Goal: Task Accomplishment & Management: Manage account settings

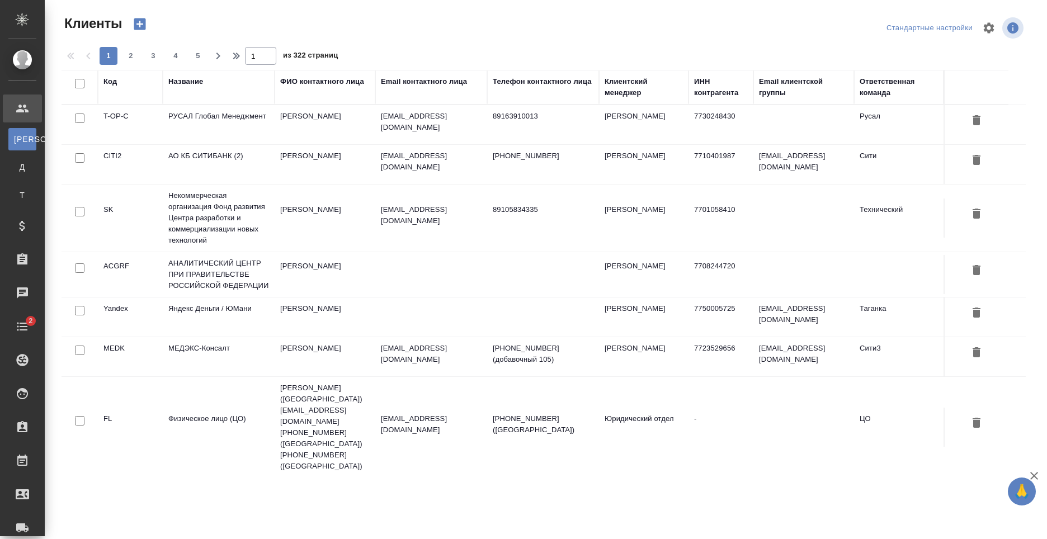
select select "RU"
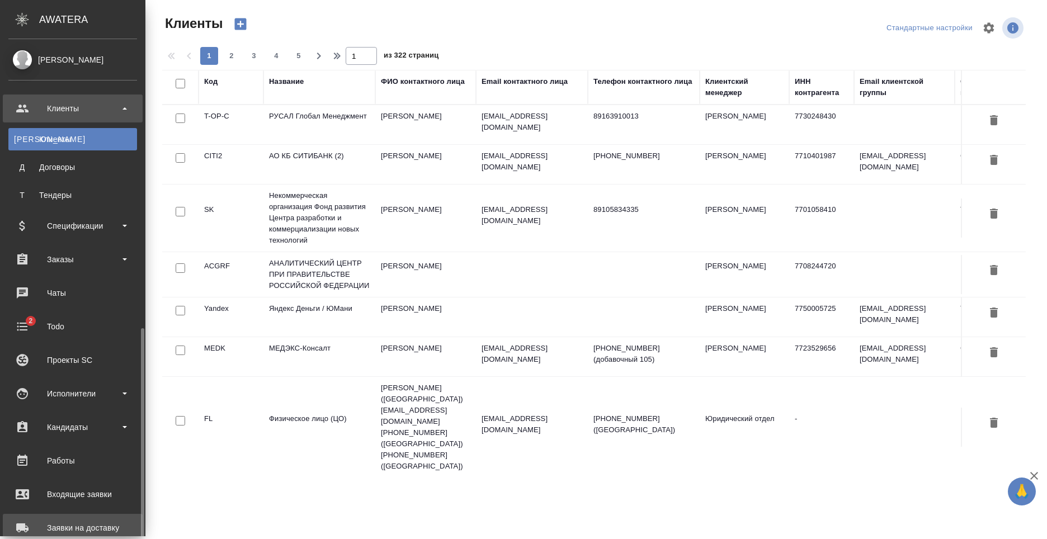
scroll to position [190, 0]
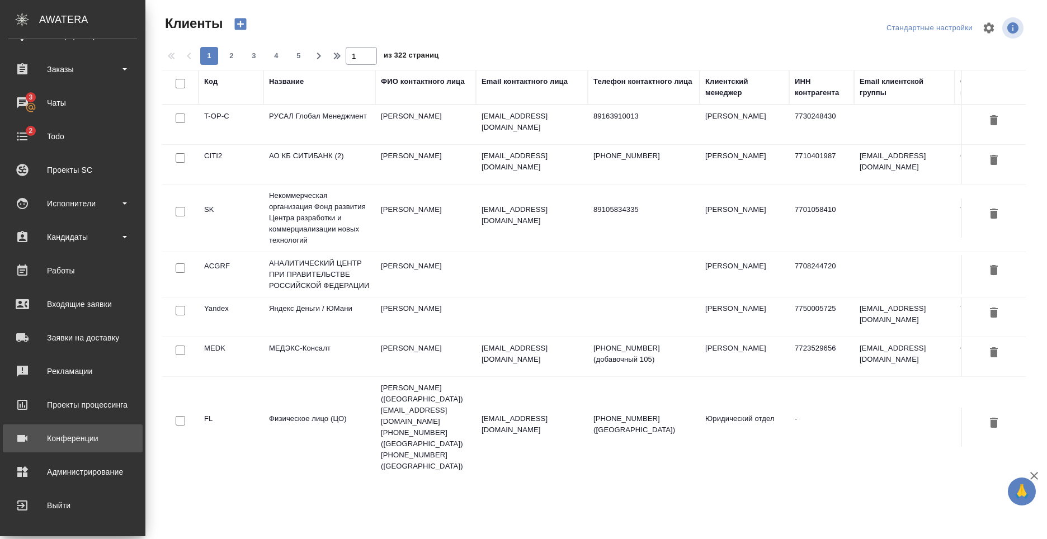
click at [93, 445] on div "Конференции" at bounding box center [72, 438] width 129 height 17
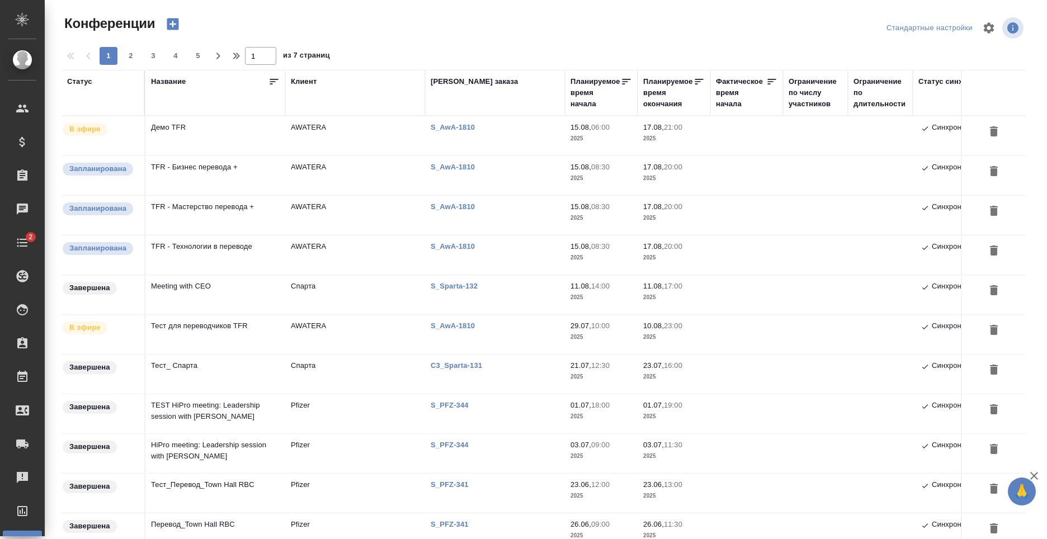
type input "[PERSON_NAME]"
drag, startPoint x: 427, startPoint y: 47, endPoint x: 427, endPoint y: 40, distance: 7.3
click at [427, 47] on div "1 2 3 4 5 1 из 7 страниц" at bounding box center [548, 56] width 973 height 18
click at [185, 138] on td "Демо TFR" at bounding box center [215, 135] width 140 height 39
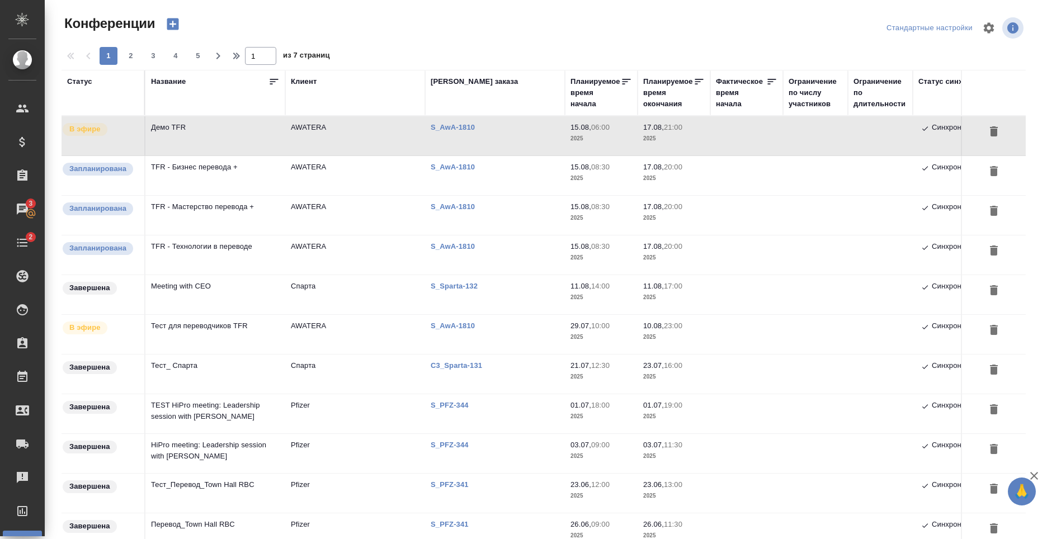
click at [234, 143] on td "Демо TFR" at bounding box center [215, 135] width 140 height 39
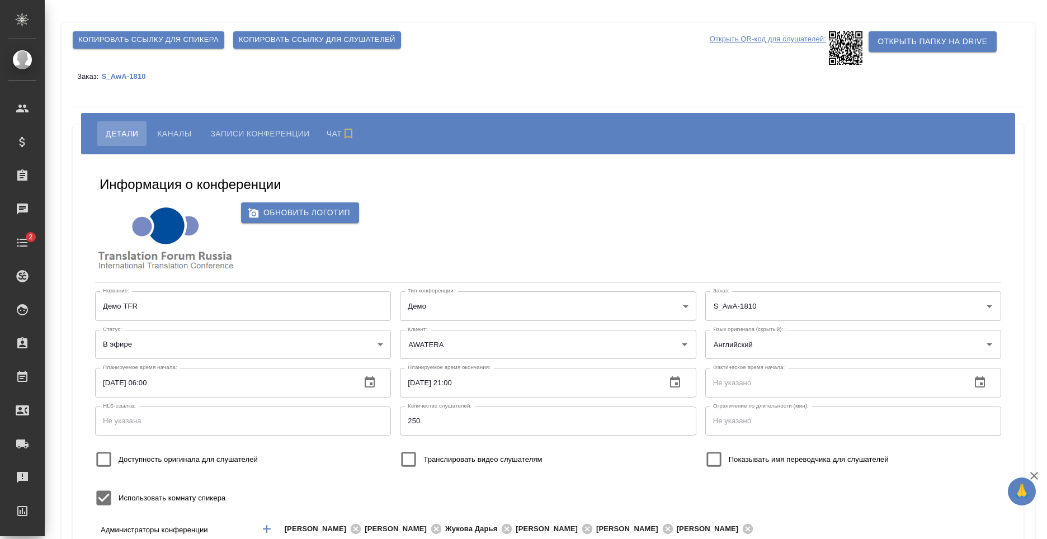
type input "AWATERA"
type input "Английский"
click at [545, 196] on div "Информация о конференции" at bounding box center [548, 187] width 897 height 22
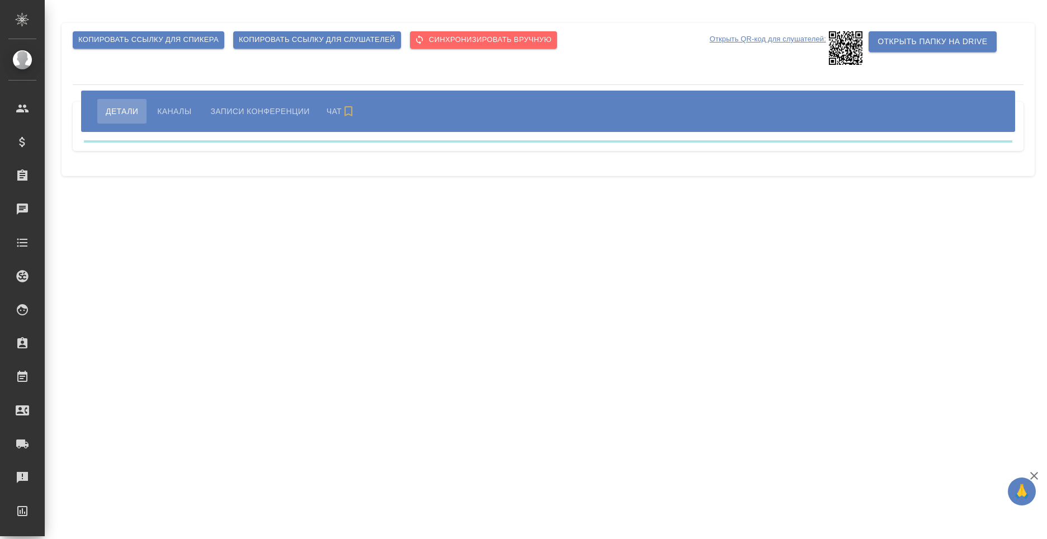
click at [329, 37] on span "Копировать ссылку для слушателей" at bounding box center [317, 40] width 157 height 13
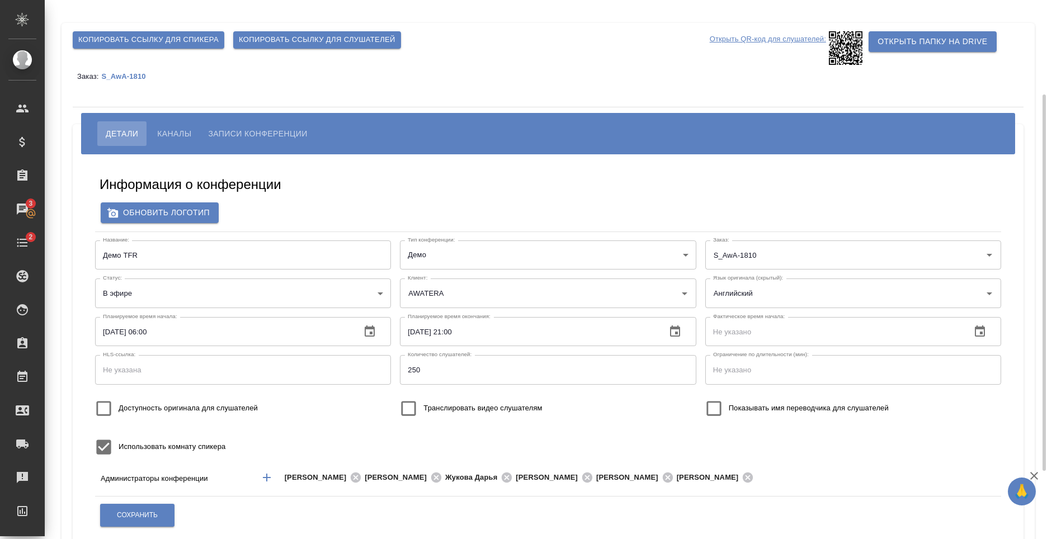
scroll to position [112, 0]
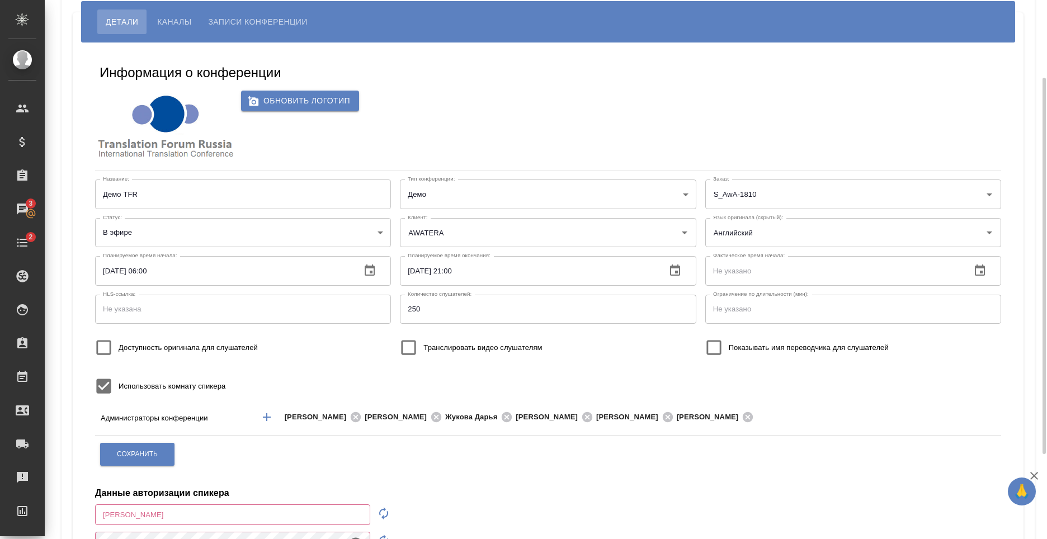
click at [166, 341] on label "Доступность оригинала для слушателей" at bounding box center [173, 348] width 169 height 30
click at [119, 341] on input "Доступность оригинала для слушателей" at bounding box center [104, 348] width 30 height 30
checkbox input "true"
click at [142, 454] on span "Сохранить" at bounding box center [137, 455] width 41 height 10
click at [104, 353] on input "Доступность оригинала для слушателей" at bounding box center [104, 348] width 30 height 30
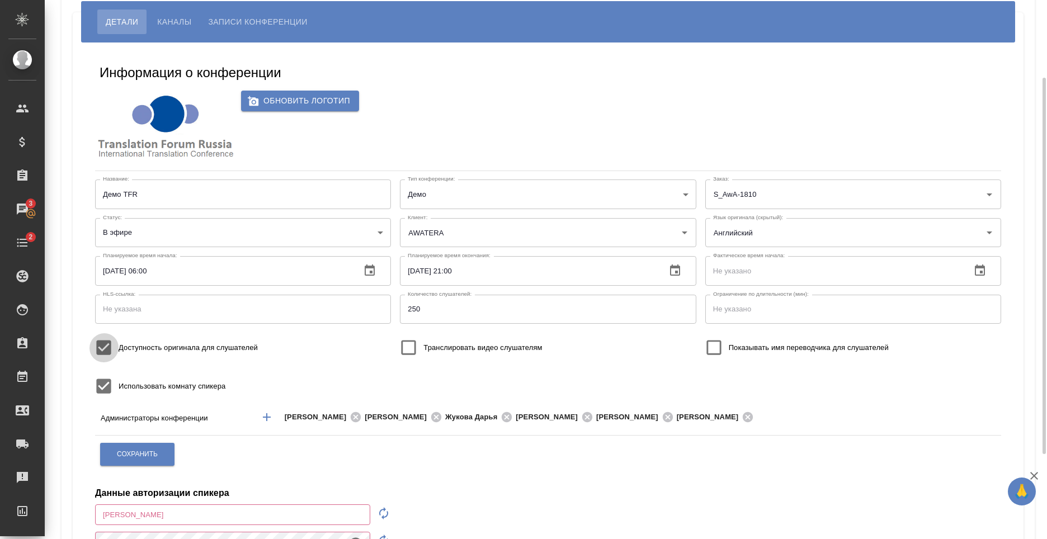
checkbox input "false"
click at [509, 344] on span "Транслировать видео слушателям" at bounding box center [482, 347] width 119 height 11
click at [423, 344] on input "Транслировать видео слушателям" at bounding box center [409, 348] width 30 height 30
checkbox input "true"
click at [138, 464] on button "Сохранить" at bounding box center [137, 454] width 74 height 23
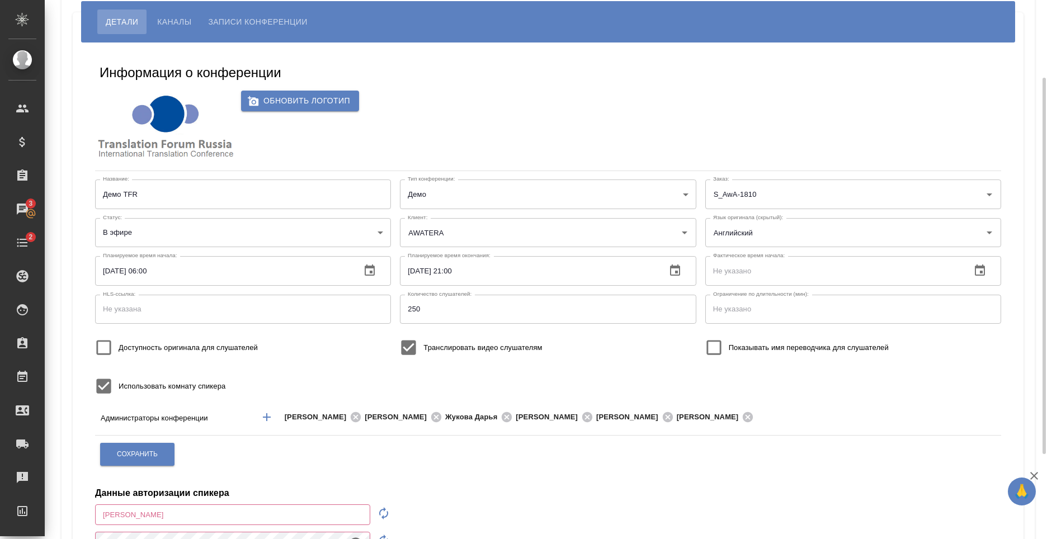
click at [196, 349] on span "Доступность оригинала для слушателей" at bounding box center [188, 347] width 139 height 11
click at [119, 349] on input "Доступность оригинала для слушателей" at bounding box center [104, 348] width 30 height 30
checkbox input "true"
click at [140, 459] on span "Сохранить" at bounding box center [137, 455] width 41 height 10
click at [158, 350] on span "Доступность оригинала для слушателей" at bounding box center [188, 347] width 139 height 11
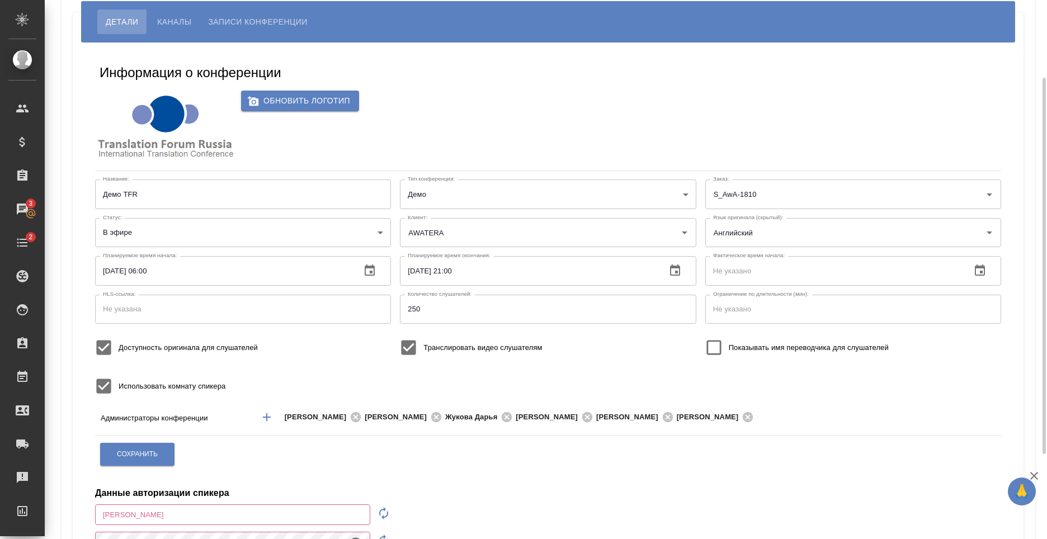
click at [119, 350] on input "Доступность оригинала для слушателей" at bounding box center [104, 348] width 30 height 30
click at [159, 350] on span "Доступность оригинала для слушателей" at bounding box center [188, 347] width 139 height 11
click at [119, 350] on input "Доступность оригинала для слушателей" at bounding box center [104, 348] width 30 height 30
checkbox input "true"
click at [533, 374] on div "Название: Демо TFR Название: Тип конференции: Демо demo Тип конференции: Заказ:…" at bounding box center [548, 290] width 915 height 230
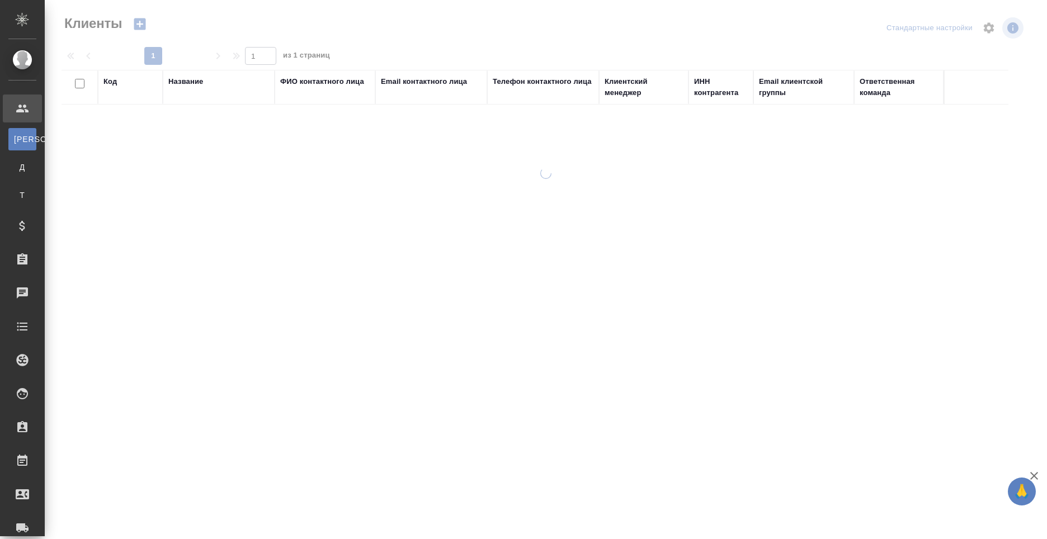
select select "RU"
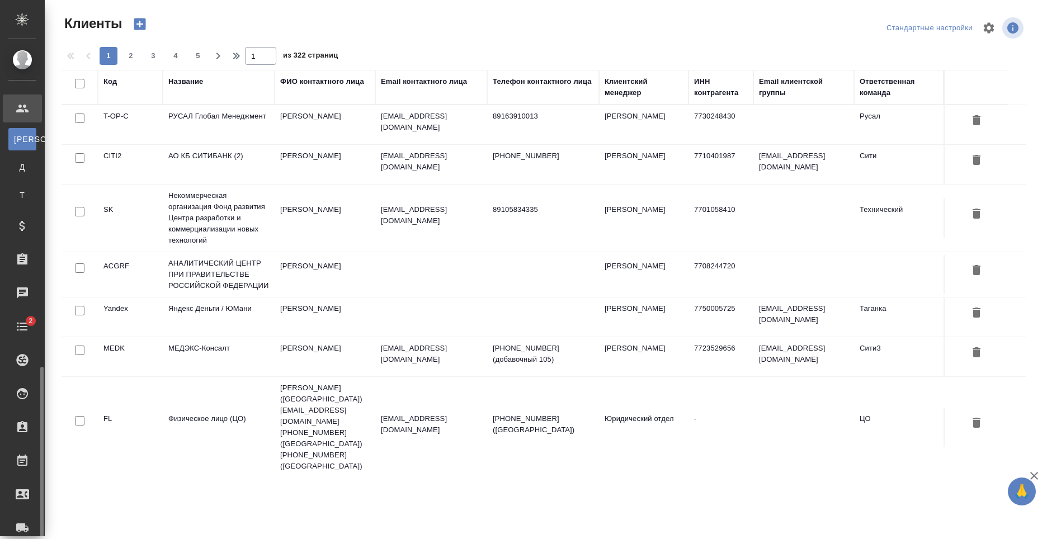
scroll to position [190, 0]
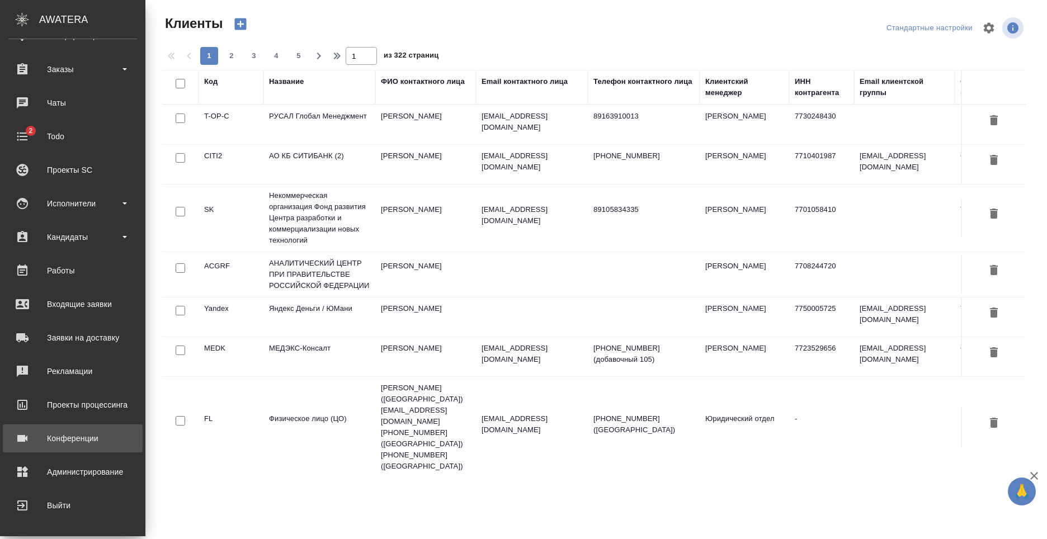
click at [106, 446] on div "Конференции" at bounding box center [72, 438] width 129 height 17
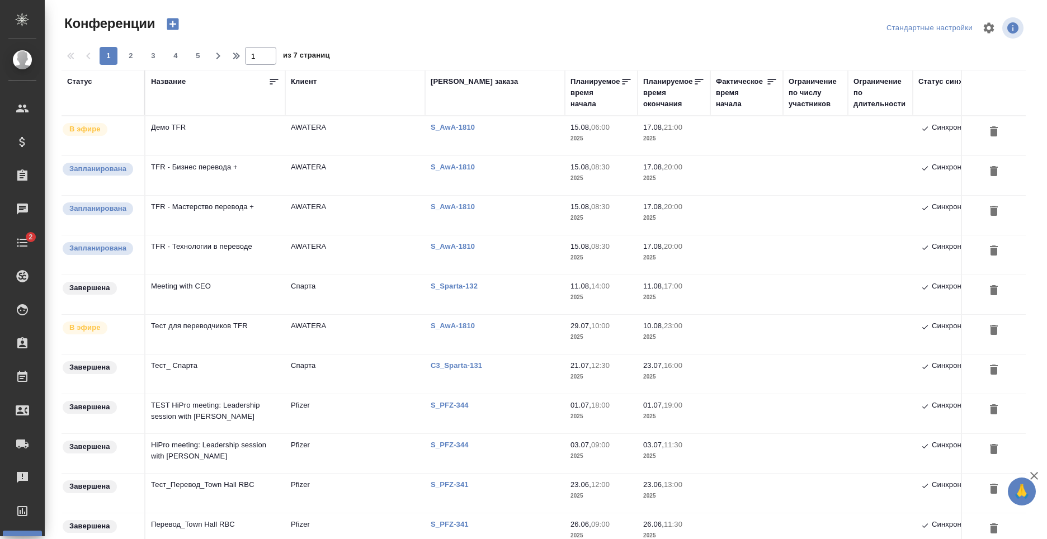
type input "[PERSON_NAME]"
click at [218, 134] on td "Демо TFR" at bounding box center [215, 135] width 140 height 39
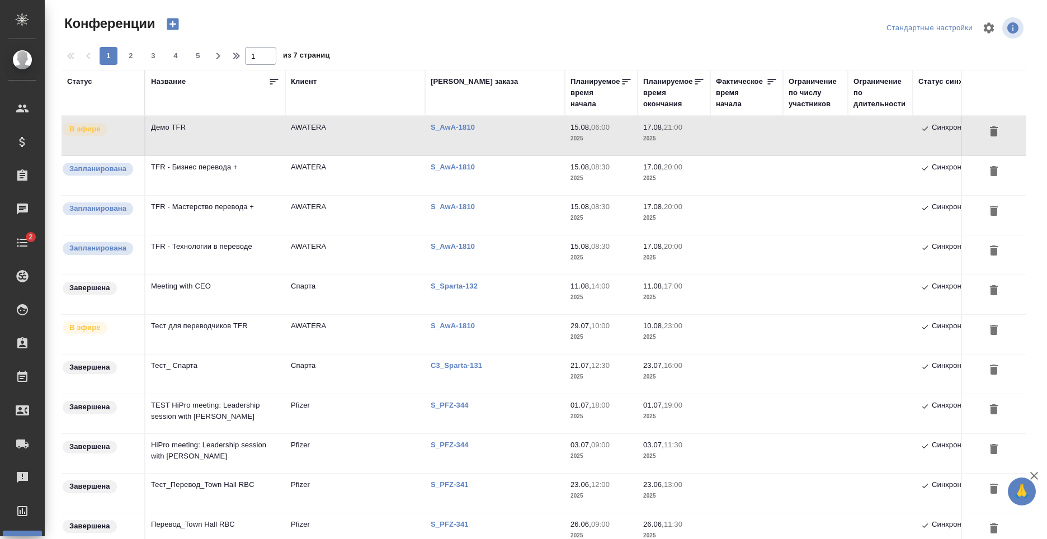
click at [218, 134] on td "Демо TFR" at bounding box center [215, 135] width 140 height 39
click at [232, 155] on td "Тест для переводчиков TFR" at bounding box center [215, 135] width 140 height 39
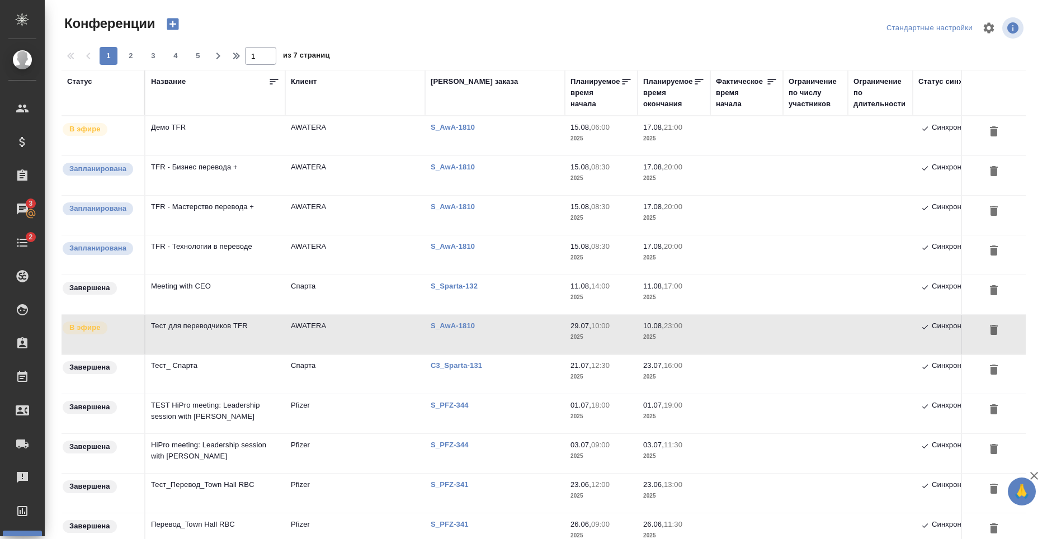
click at [235, 155] on td "Тест для переводчиков TFR" at bounding box center [215, 135] width 140 height 39
click at [244, 133] on td "Демо TFR" at bounding box center [215, 135] width 140 height 39
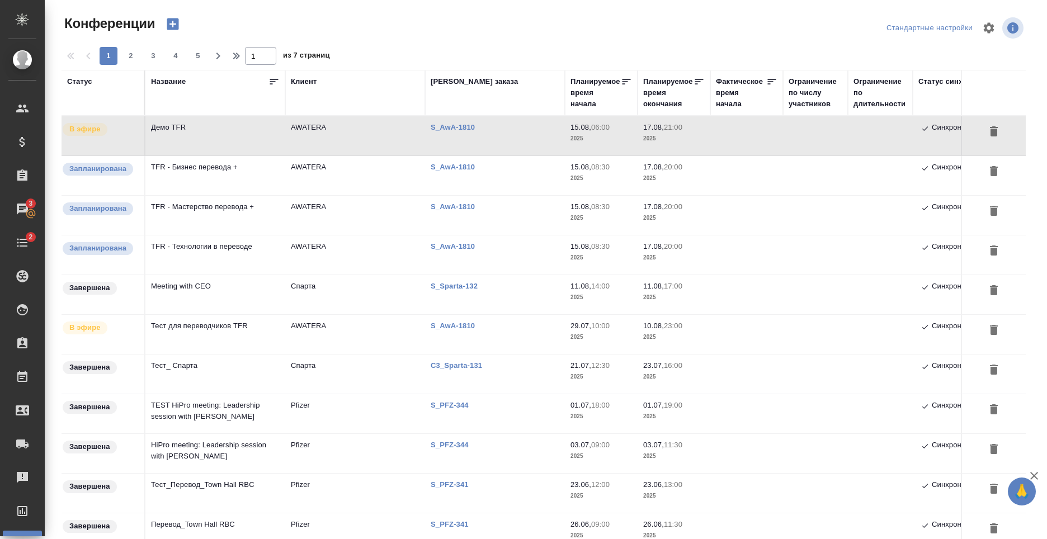
click at [258, 155] on td "Тест для переводчиков TFR" at bounding box center [215, 135] width 140 height 39
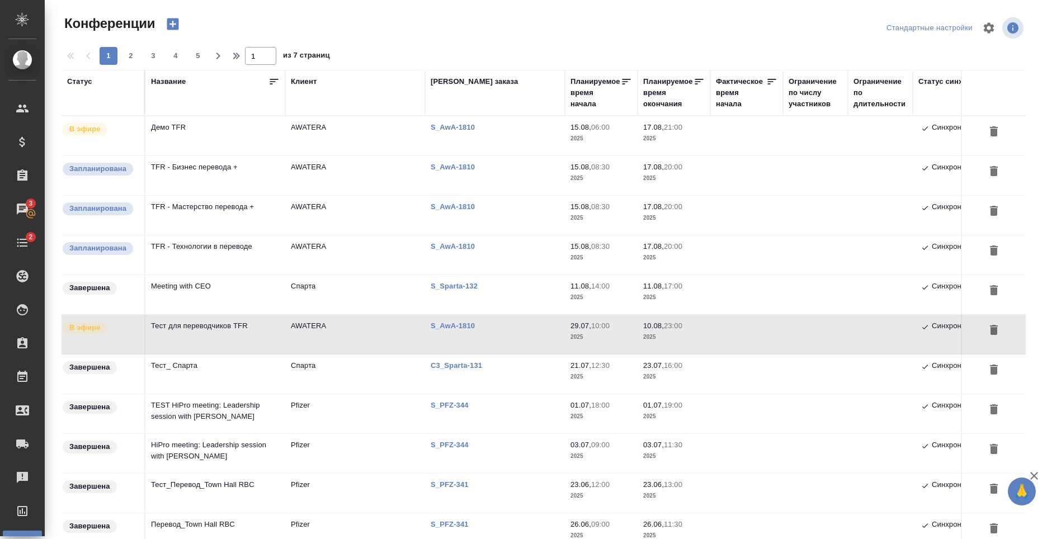
click at [241, 124] on td "Демо TFR" at bounding box center [215, 135] width 140 height 39
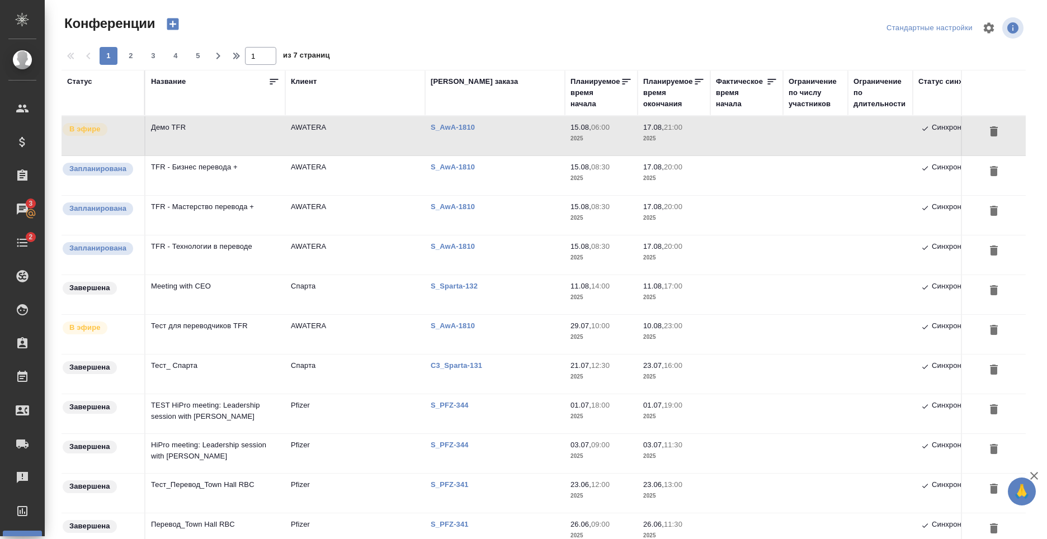
click at [247, 155] on td "Тест для переводчиков TFR" at bounding box center [215, 135] width 140 height 39
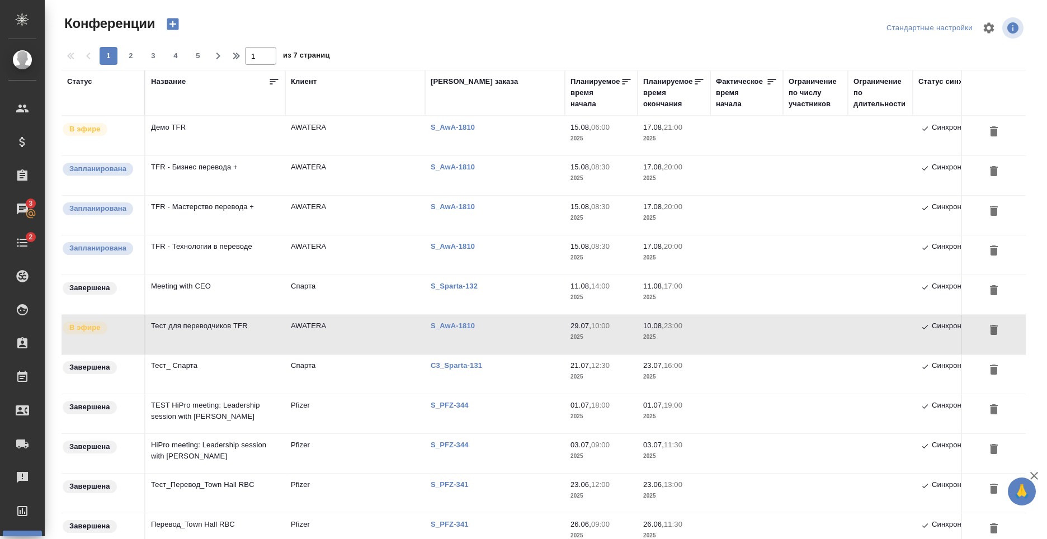
click at [251, 155] on td "Meeting with CEO" at bounding box center [215, 135] width 140 height 39
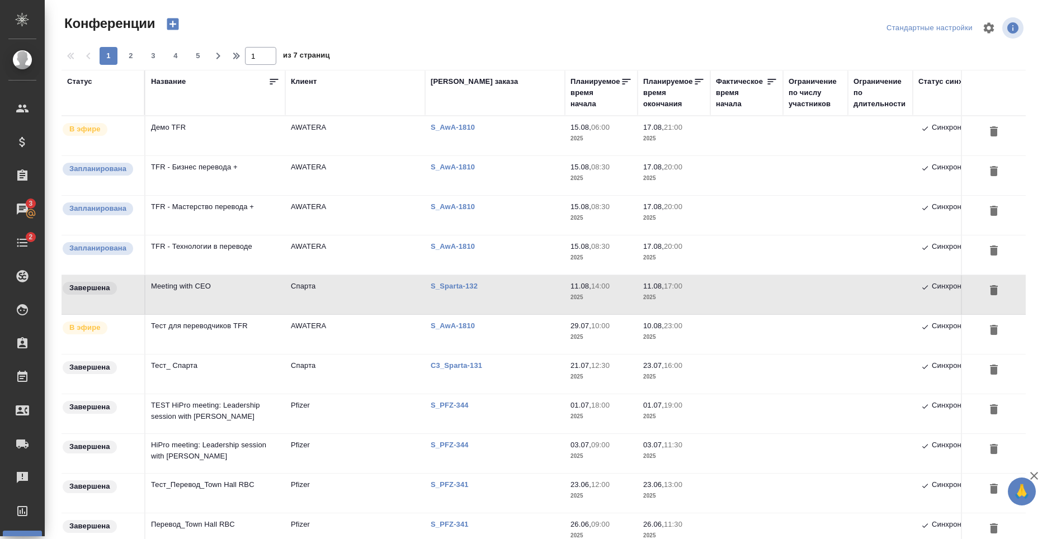
click at [238, 155] on td "TFR - Технологии в переводе" at bounding box center [215, 135] width 140 height 39
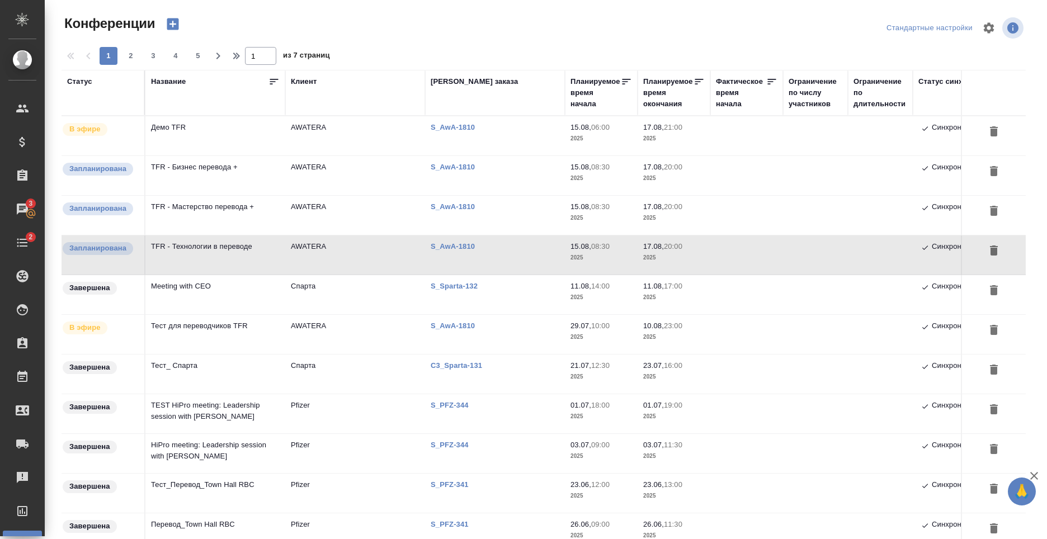
click at [228, 155] on td "TFR - Технологии в переводе" at bounding box center [215, 135] width 140 height 39
click at [286, 155] on td "AWATERA" at bounding box center [355, 135] width 140 height 39
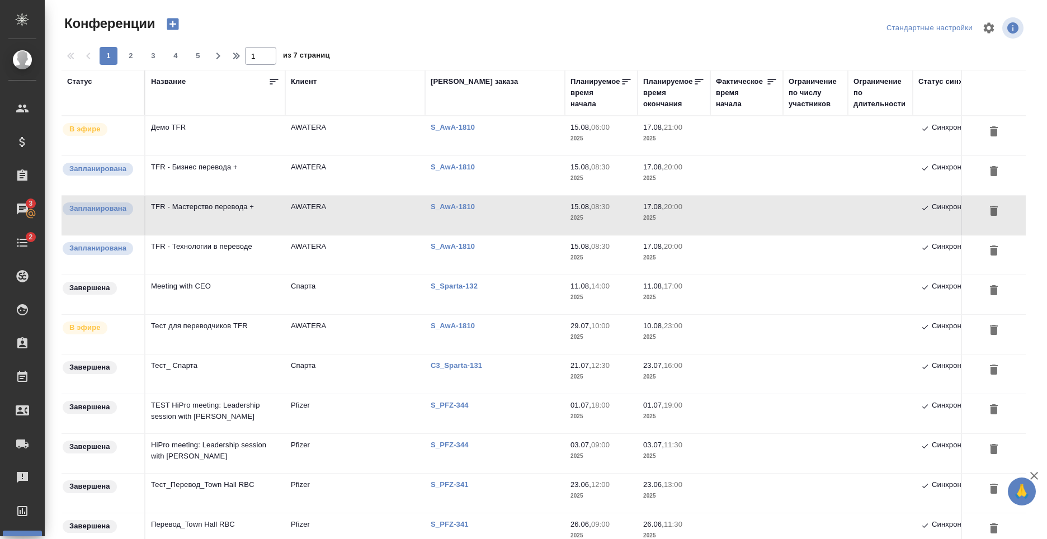
click at [311, 155] on td "AWATERA" at bounding box center [355, 135] width 140 height 39
click at [339, 155] on td "AWATERA" at bounding box center [355, 135] width 140 height 39
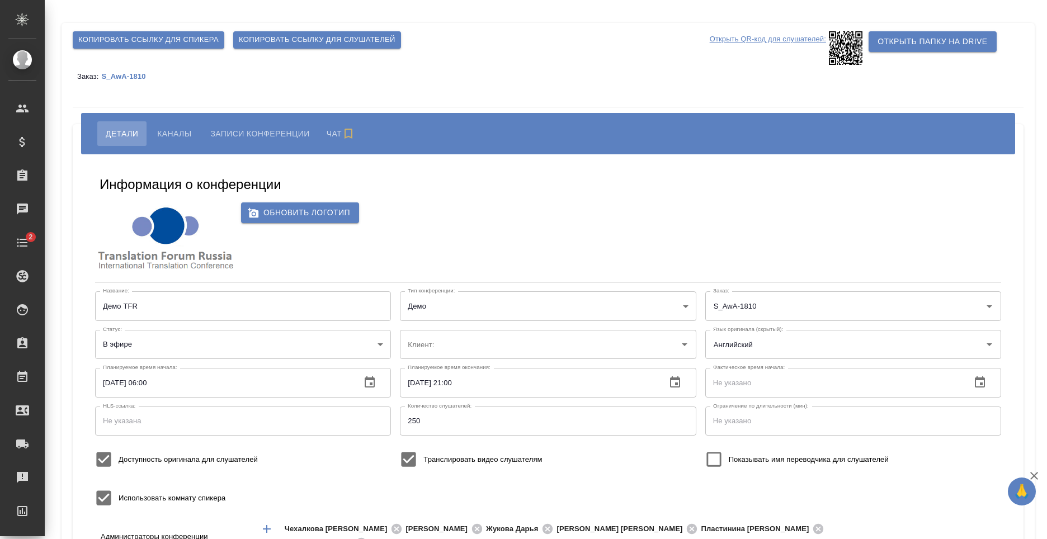
click at [181, 131] on span "Каналы" at bounding box center [174, 133] width 34 height 13
type input "AWATERA"
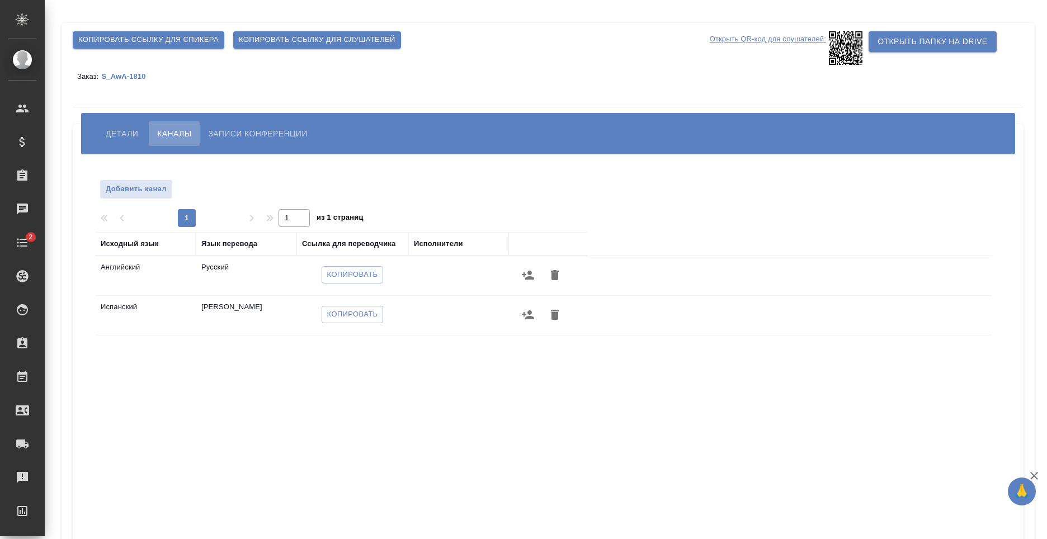
click at [374, 276] on span "Копировать" at bounding box center [352, 274] width 51 height 13
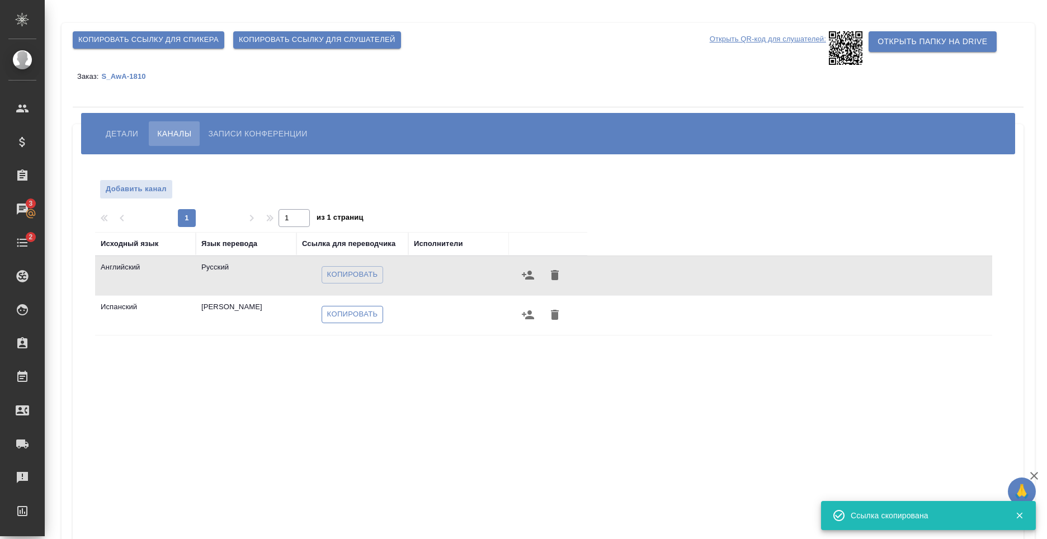
click at [354, 312] on span "Копировать" at bounding box center [352, 314] width 51 height 13
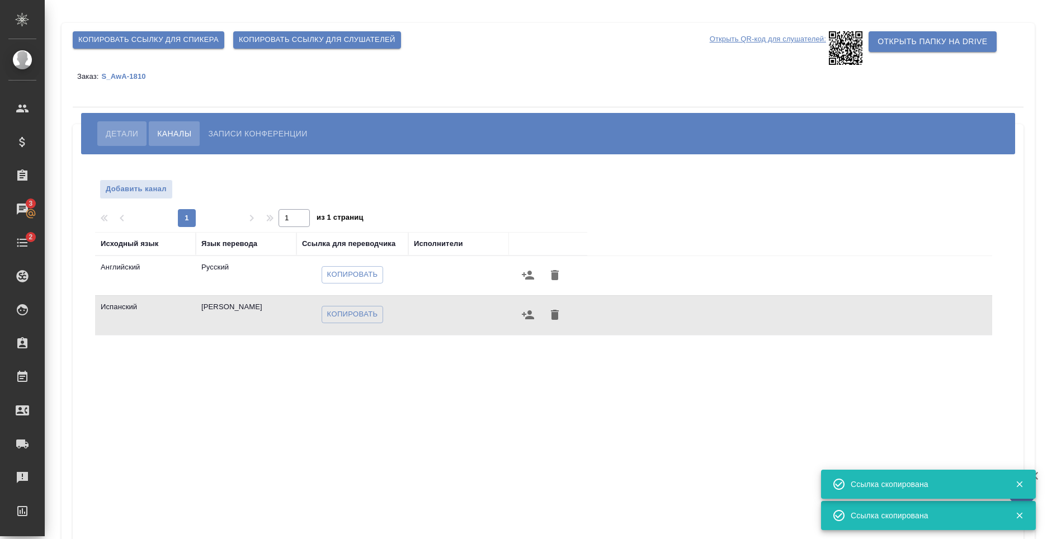
click at [111, 134] on span "Детали" at bounding box center [122, 133] width 32 height 13
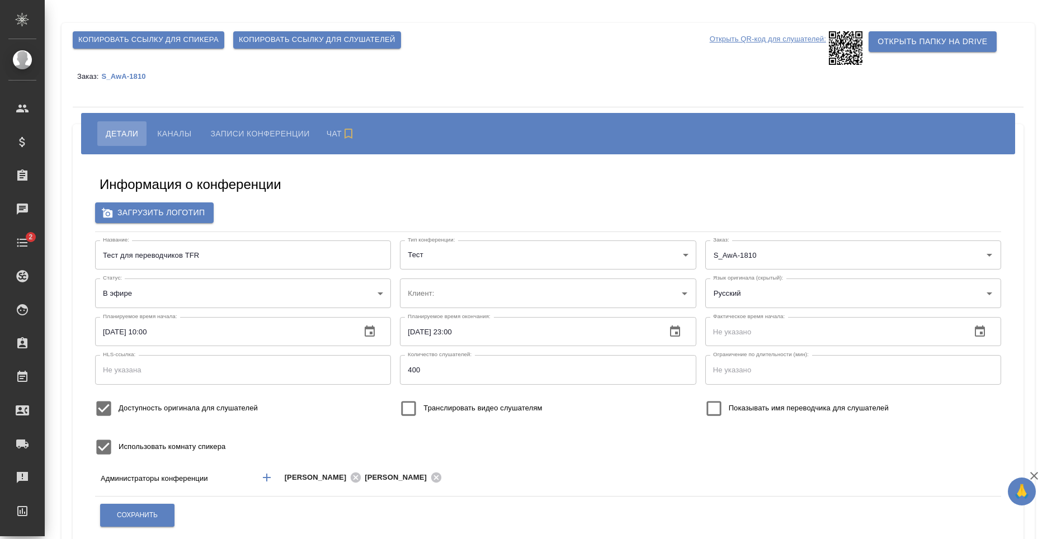
type input "AWATERA"
click at [179, 130] on span "Каналы" at bounding box center [174, 133] width 34 height 13
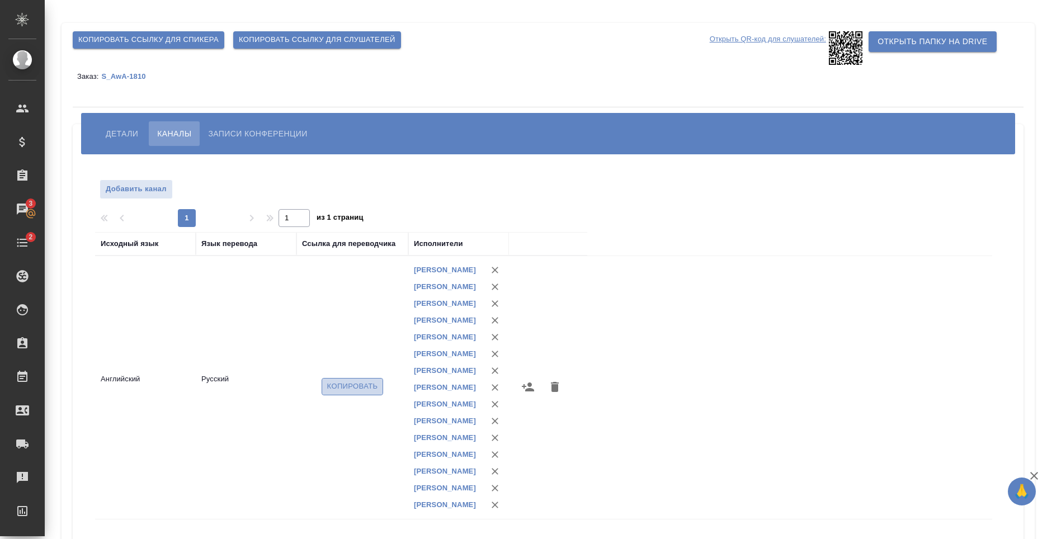
click at [355, 395] on button "Копировать" at bounding box center [353, 386] width 62 height 17
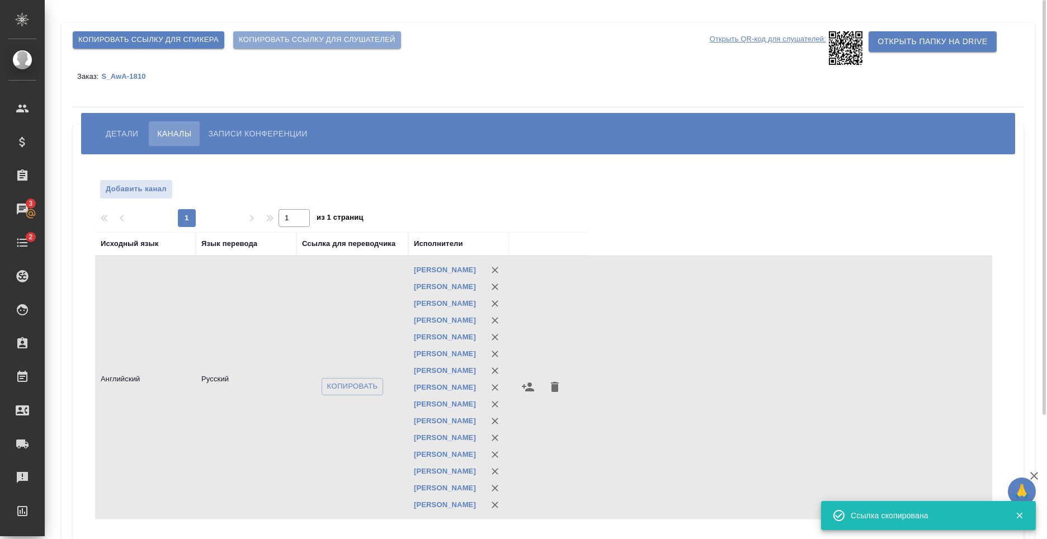
click at [307, 38] on span "Копировать ссылку для слушателей" at bounding box center [317, 40] width 157 height 13
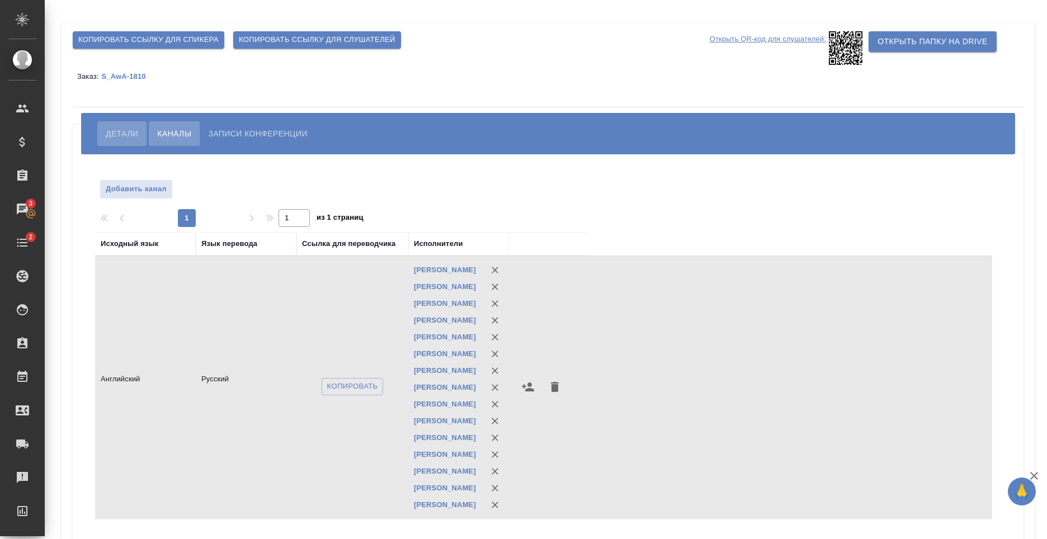
click at [112, 128] on span "Детали" at bounding box center [122, 133] width 32 height 13
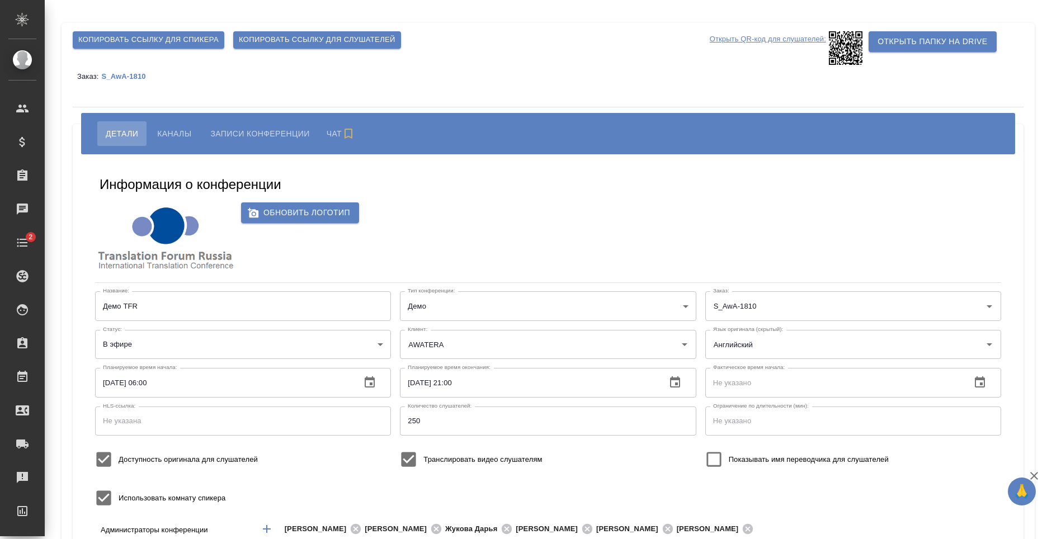
type input "AWATERA"
click at [180, 138] on span "Каналы" at bounding box center [174, 133] width 34 height 13
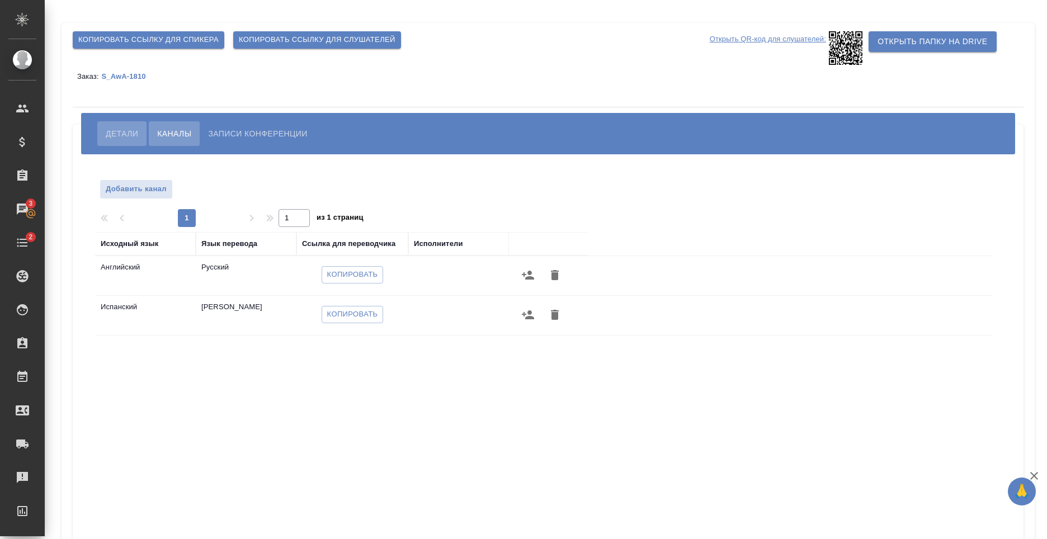
click at [129, 122] on button "Детали" at bounding box center [121, 133] width 49 height 25
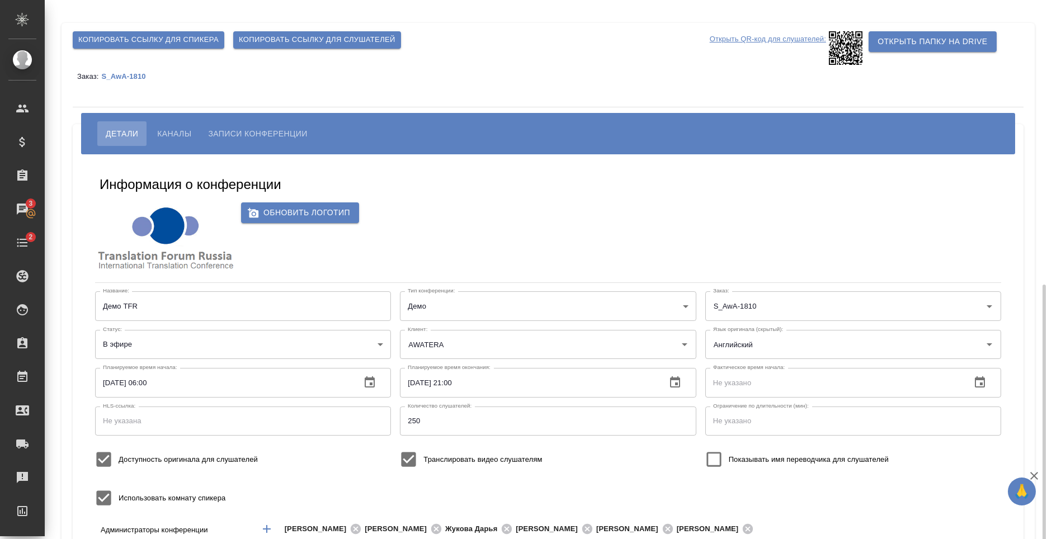
scroll to position [168, 0]
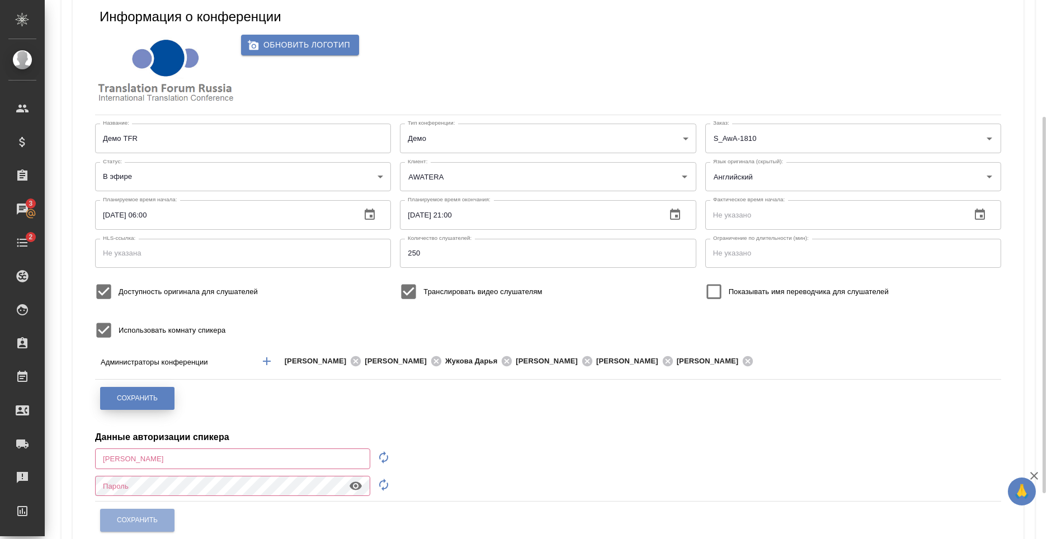
click at [148, 404] on button "Сохранить" at bounding box center [137, 398] width 74 height 23
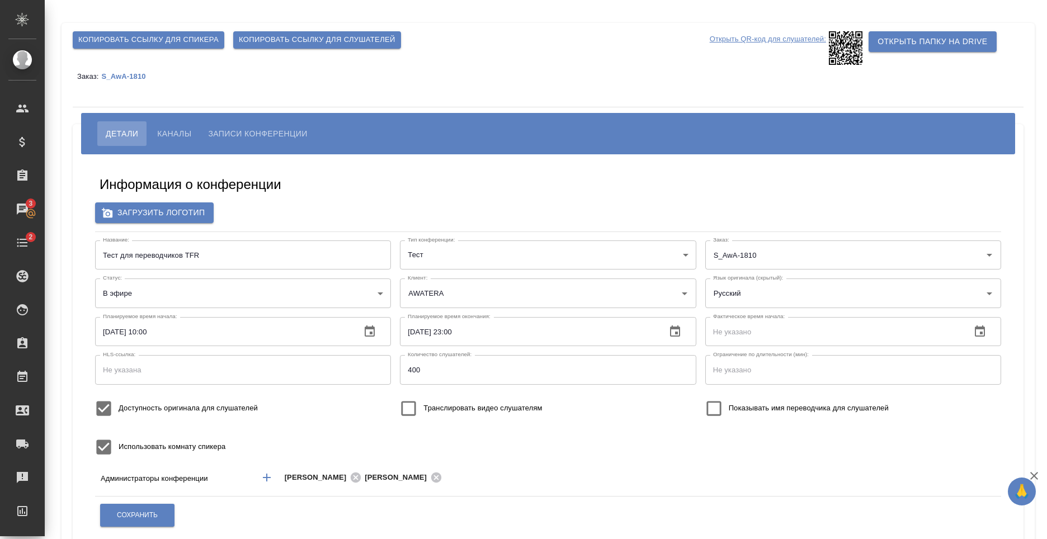
scroll to position [182, 0]
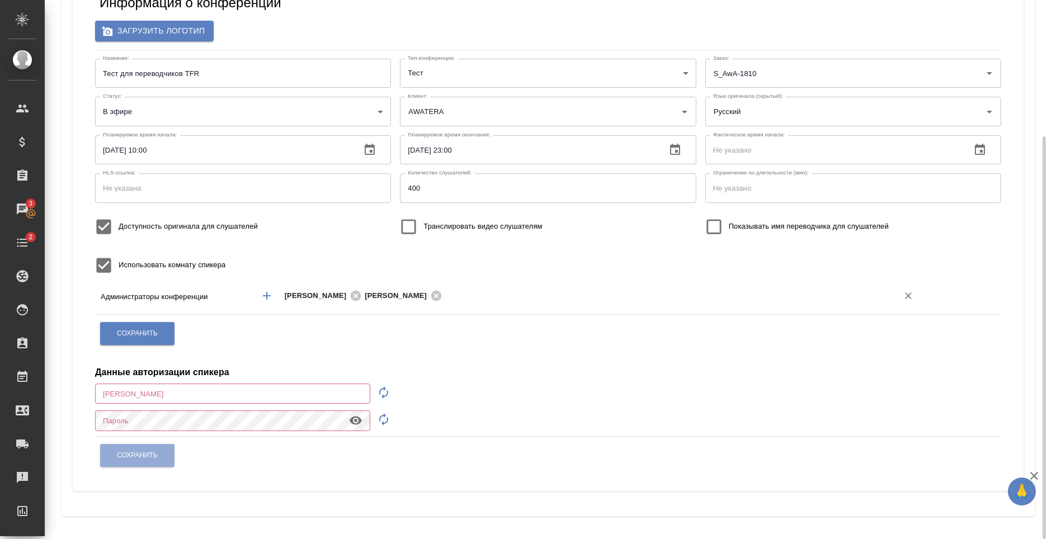
click at [559, 301] on input "text" at bounding box center [662, 295] width 435 height 13
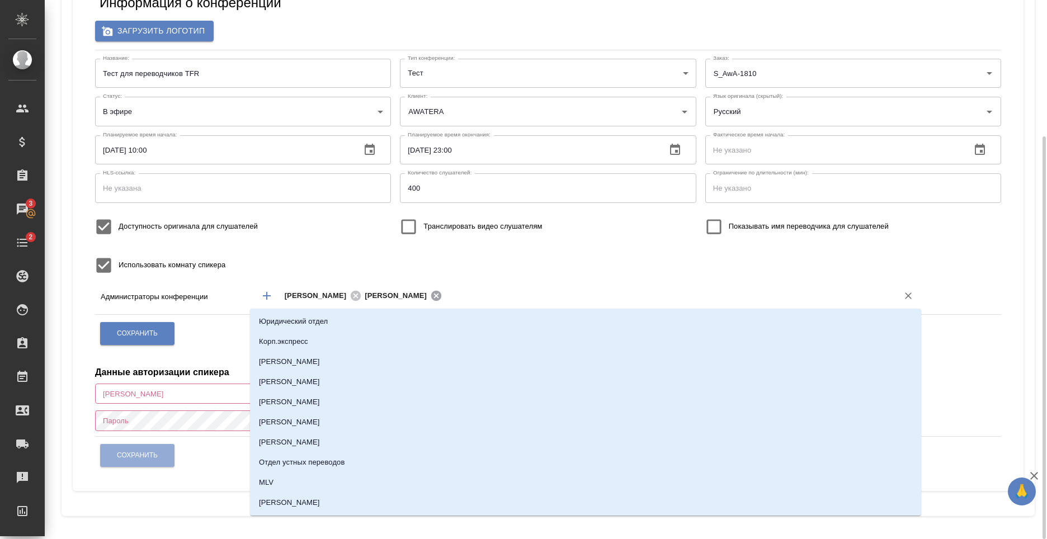
click at [441, 294] on icon at bounding box center [436, 296] width 10 height 10
click at [395, 282] on div "Использовать комнату спикера" at bounding box center [243, 265] width 305 height 39
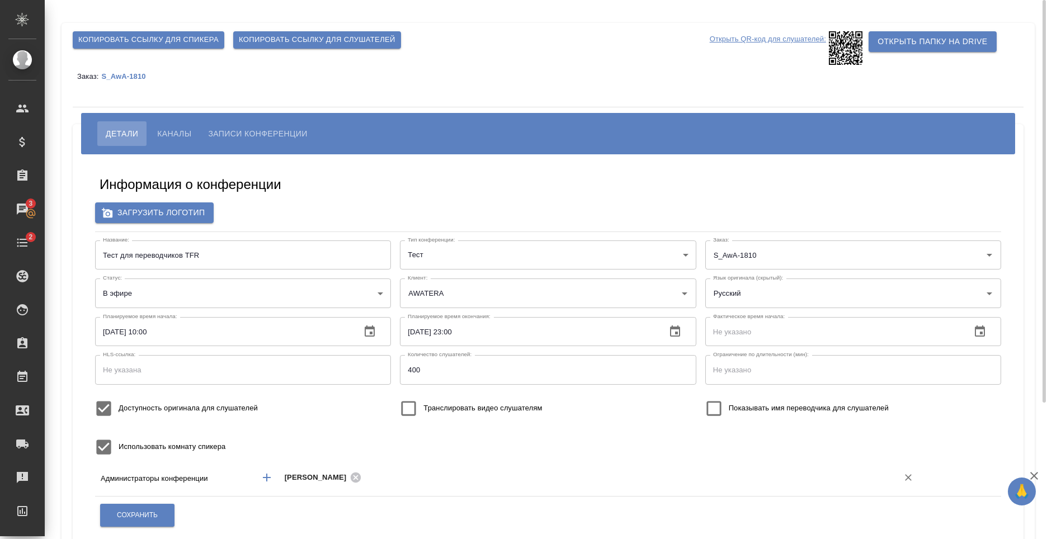
scroll to position [56, 0]
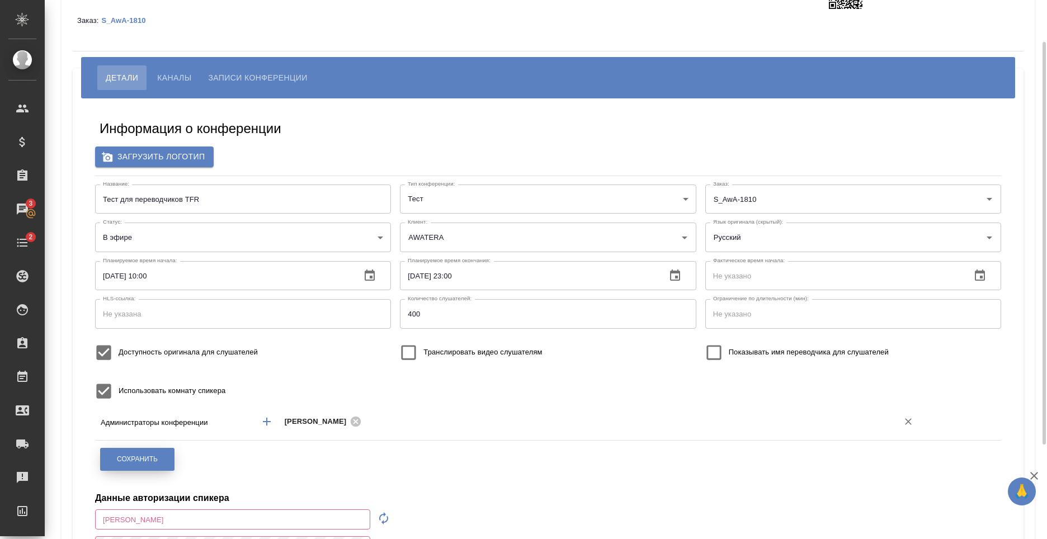
click at [155, 459] on span "Сохранить" at bounding box center [137, 460] width 41 height 10
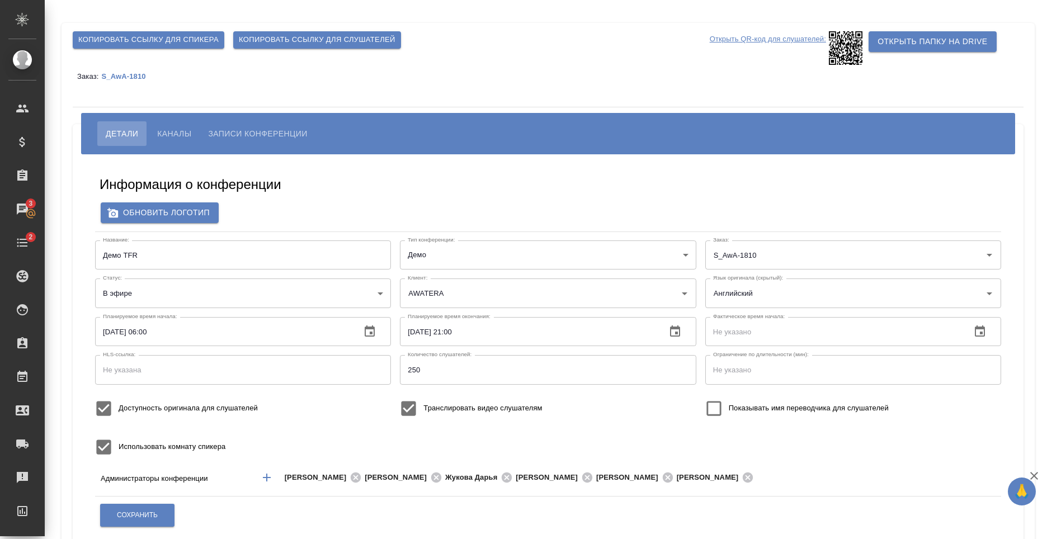
scroll to position [224, 0]
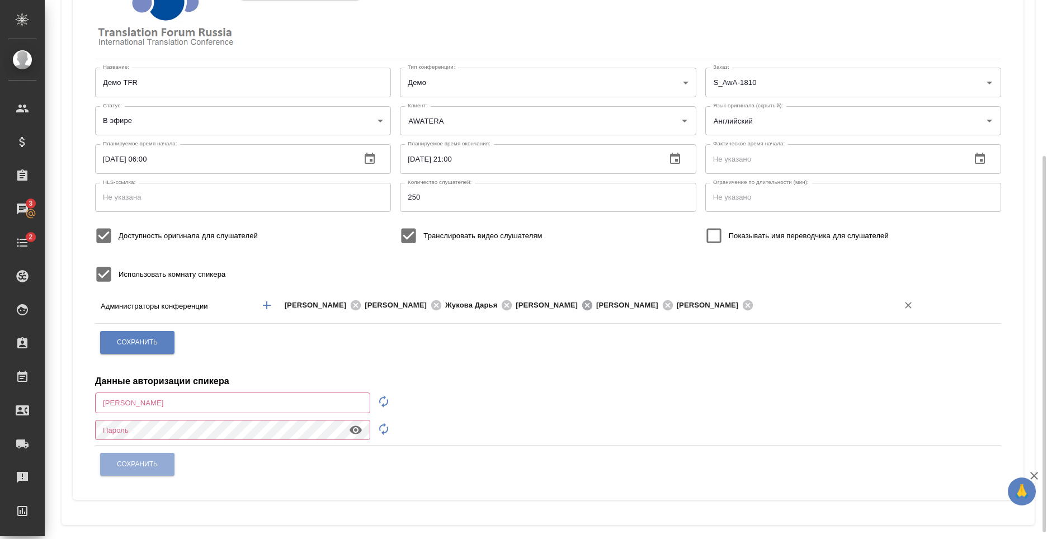
click at [593, 304] on icon at bounding box center [587, 305] width 12 height 12
click at [592, 303] on icon at bounding box center [587, 305] width 10 height 10
click at [603, 245] on div "Транслировать видео слушателям" at bounding box center [547, 235] width 305 height 39
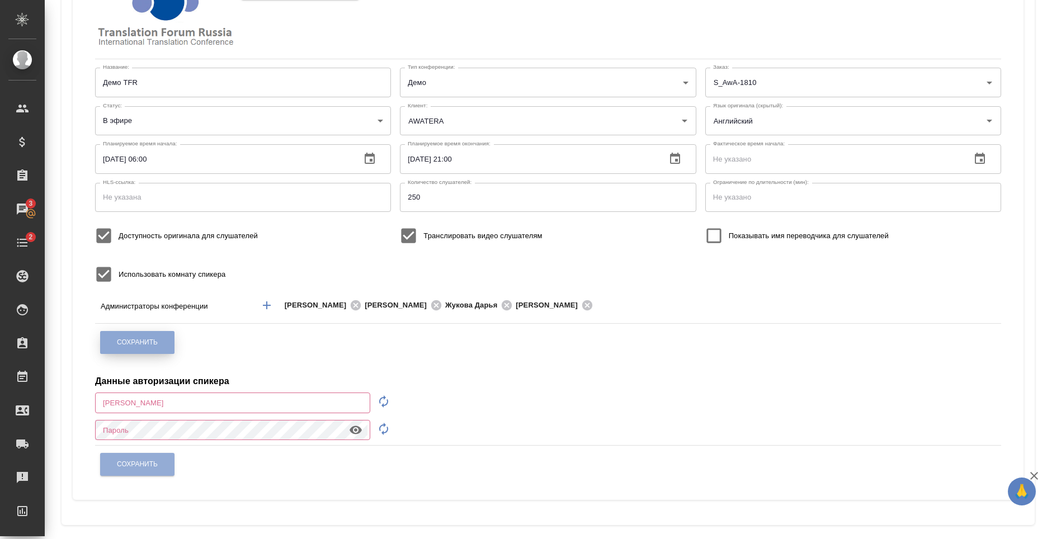
click at [147, 339] on span "Сохранить" at bounding box center [137, 343] width 41 height 10
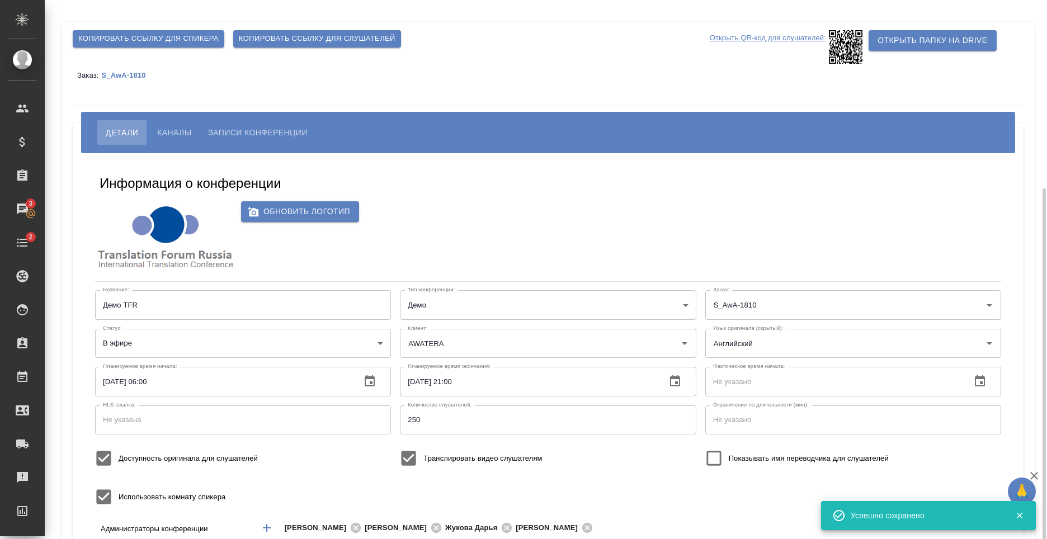
scroll to position [0, 0]
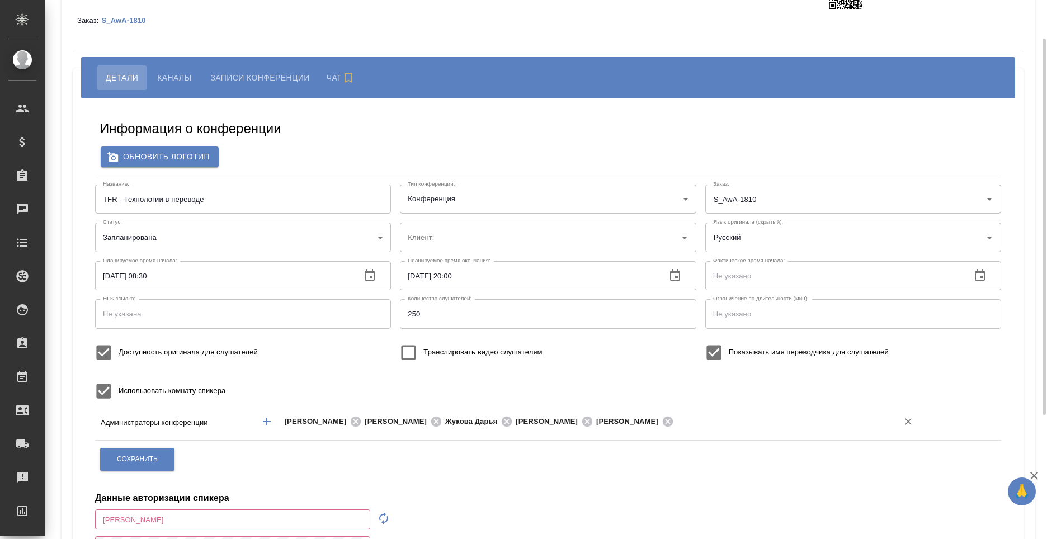
scroll to position [168, 0]
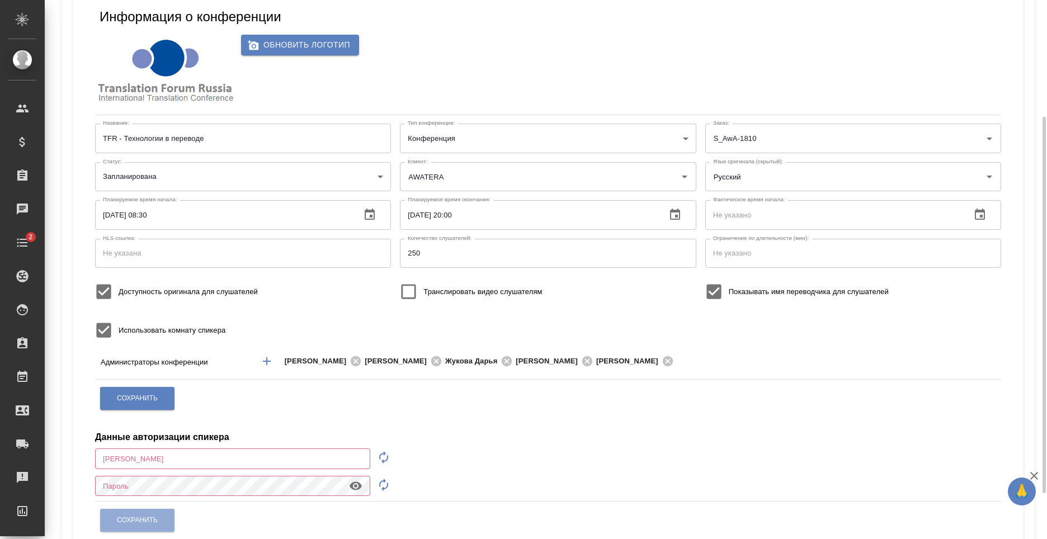
type input "AWATERA"
click at [593, 362] on icon at bounding box center [587, 361] width 12 height 12
click at [593, 360] on icon at bounding box center [587, 361] width 12 height 12
click at [163, 400] on button "Сохранить" at bounding box center [137, 398] width 74 height 23
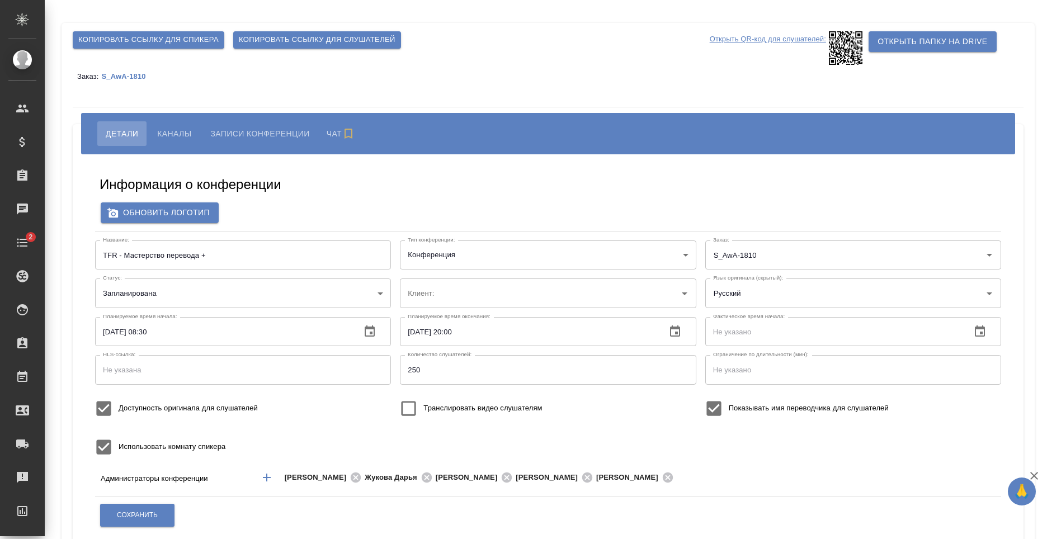
scroll to position [112, 0]
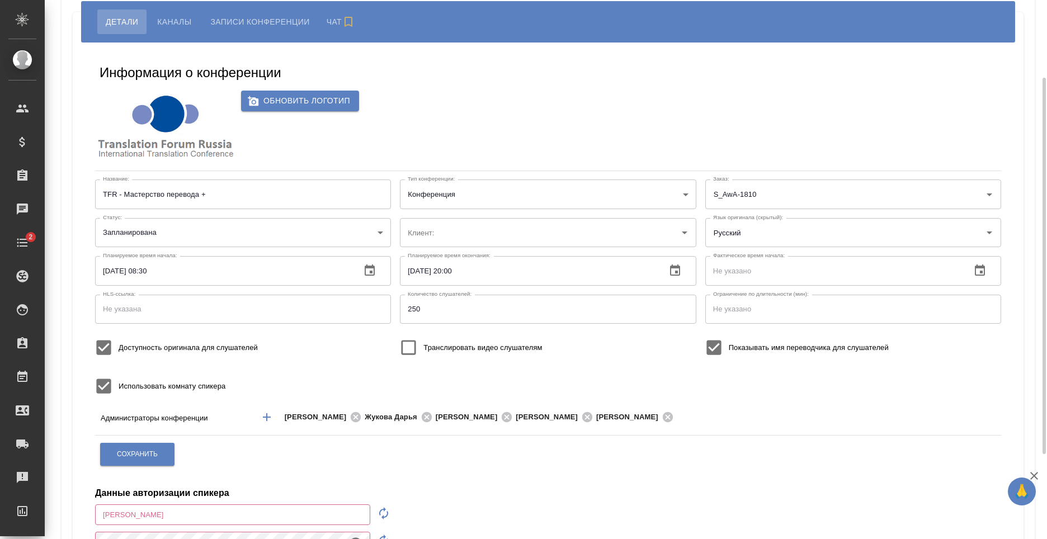
type input "AWATERA"
click at [433, 416] on icon at bounding box center [427, 417] width 12 height 12
click at [441, 415] on icon at bounding box center [436, 417] width 10 height 10
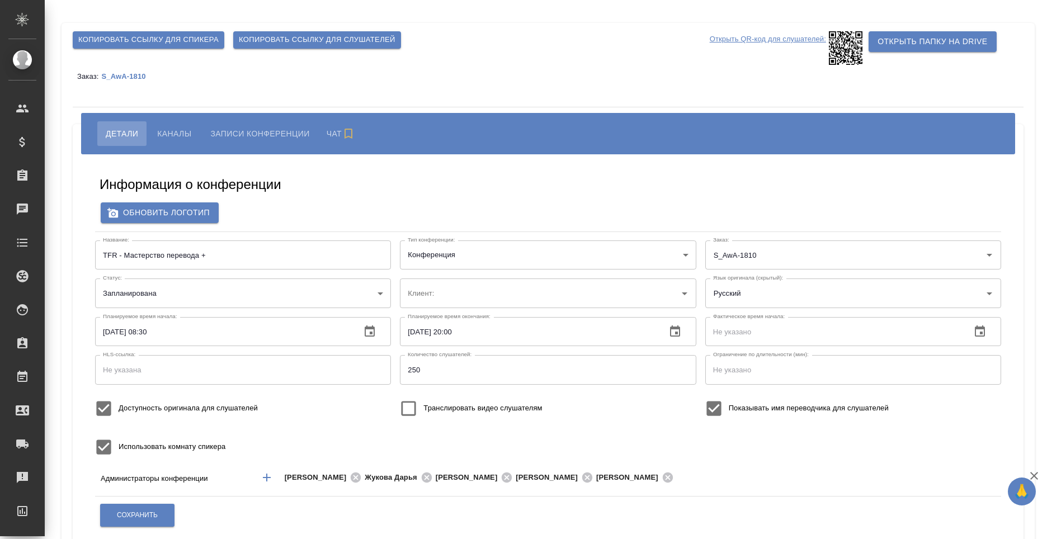
type input "AWATERA"
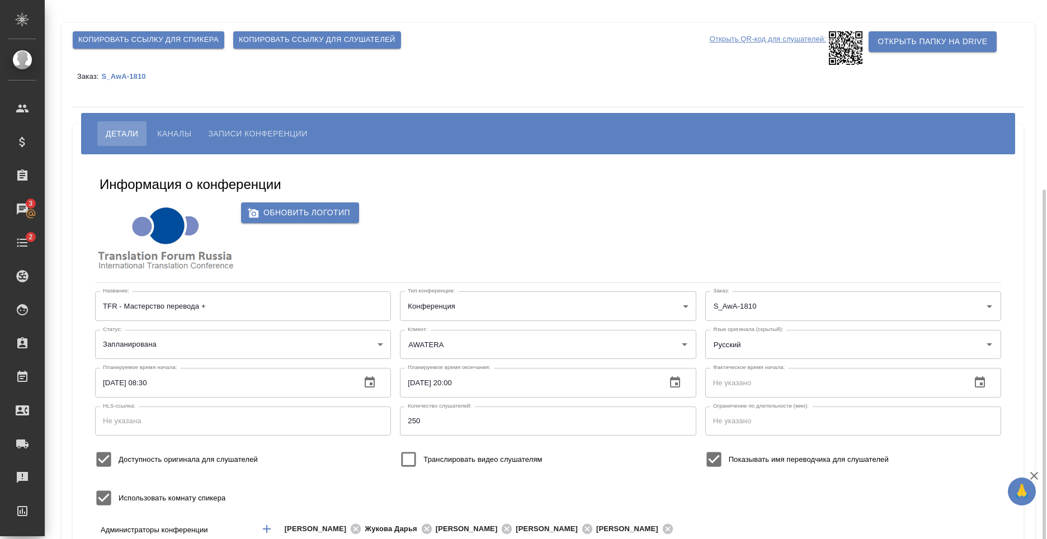
scroll to position [112, 0]
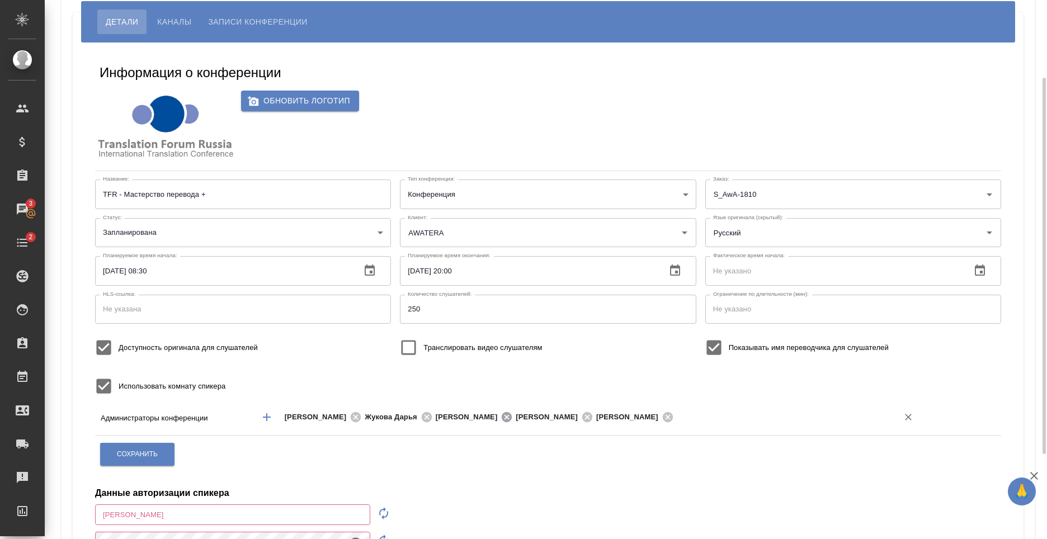
click at [512, 419] on icon at bounding box center [507, 417] width 10 height 10
click at [512, 416] on icon at bounding box center [507, 417] width 10 height 10
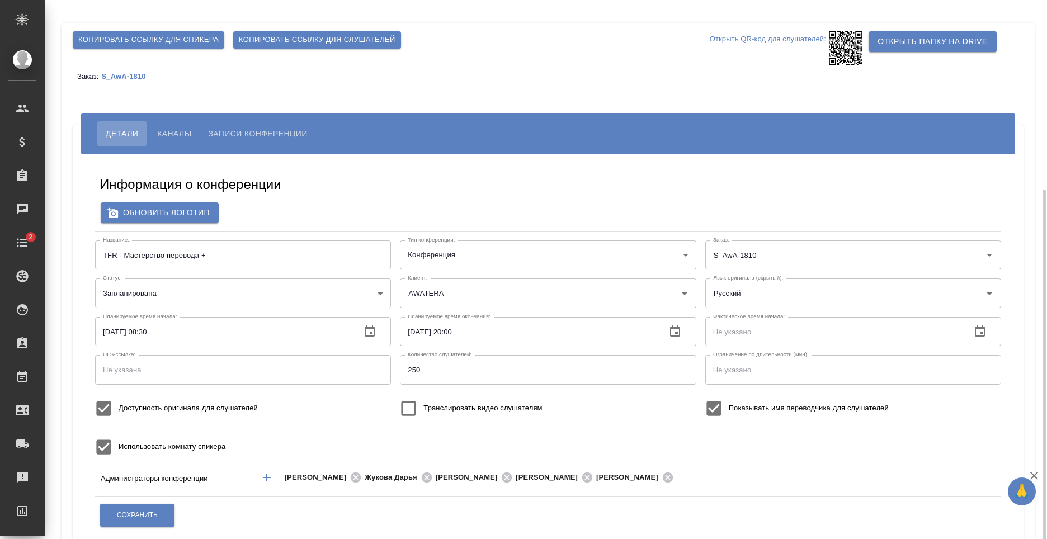
scroll to position [112, 0]
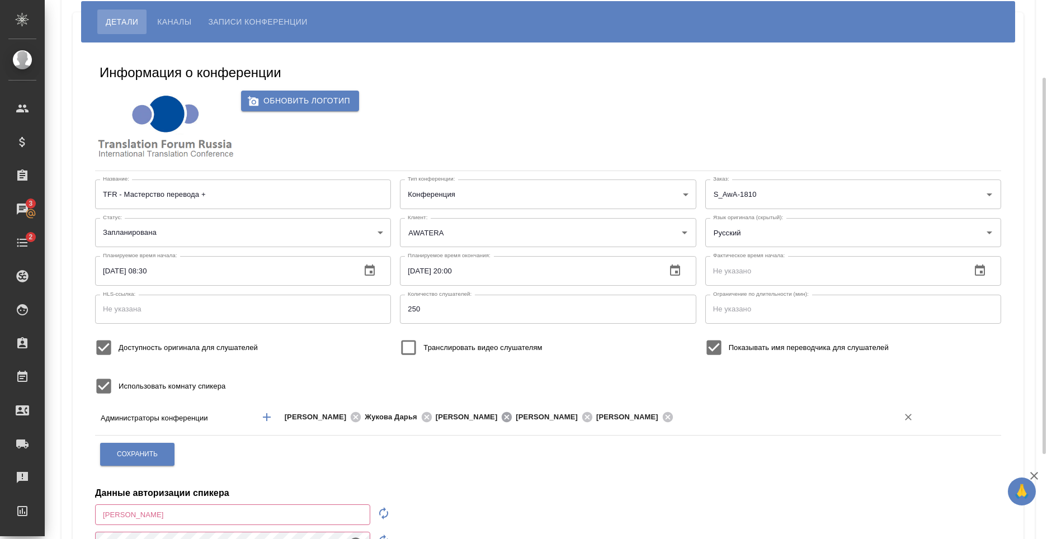
click at [512, 417] on icon at bounding box center [507, 417] width 10 height 10
click at [512, 415] on icon at bounding box center [507, 417] width 10 height 10
click at [150, 458] on span "Сохранить" at bounding box center [137, 455] width 41 height 10
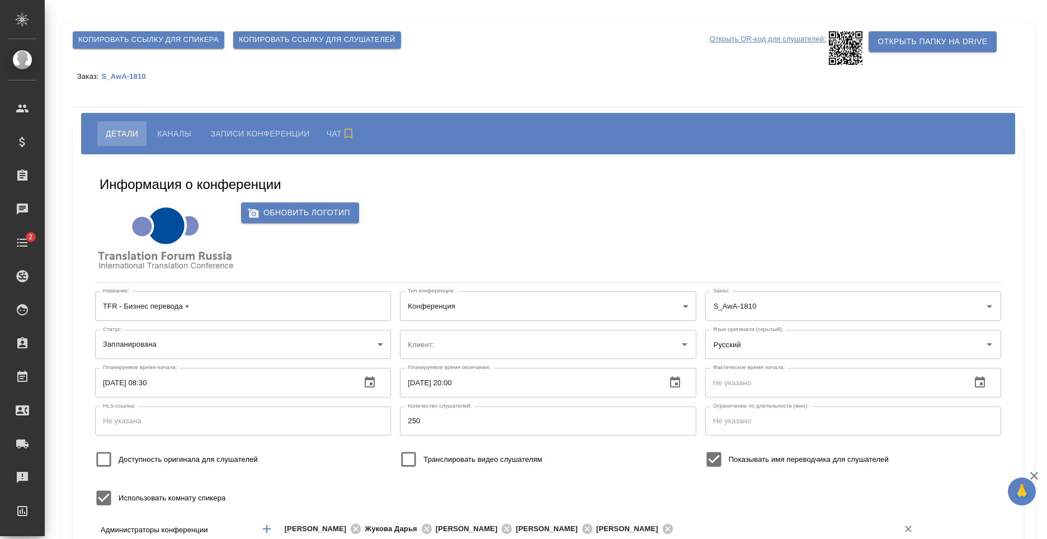
scroll to position [112, 0]
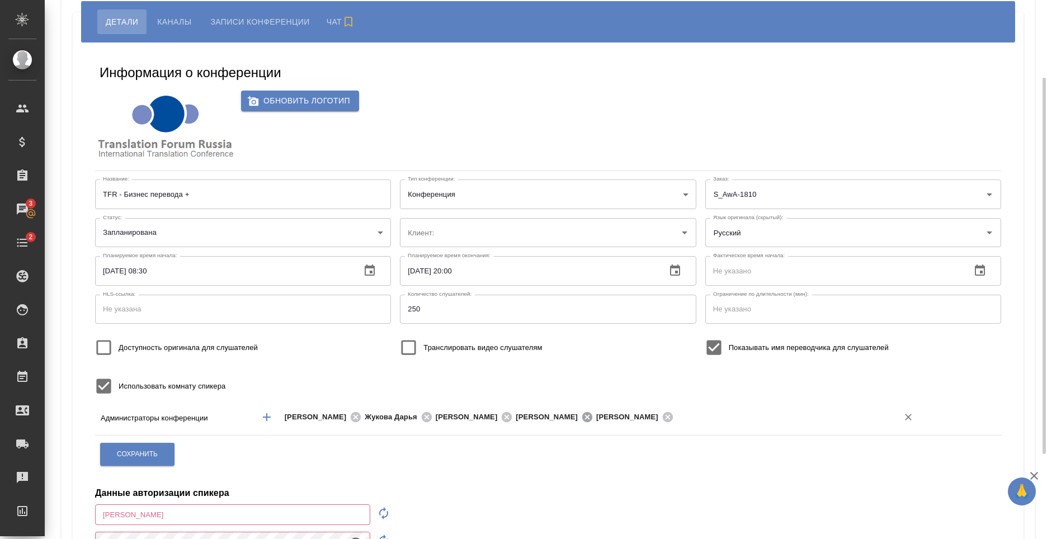
click at [592, 415] on icon at bounding box center [587, 417] width 10 height 10
type input "AWATERA"
click at [513, 416] on icon at bounding box center [507, 417] width 12 height 12
click at [162, 463] on button "Сохранить" at bounding box center [137, 454] width 74 height 23
